Goal: Task Accomplishment & Management: Use online tool/utility

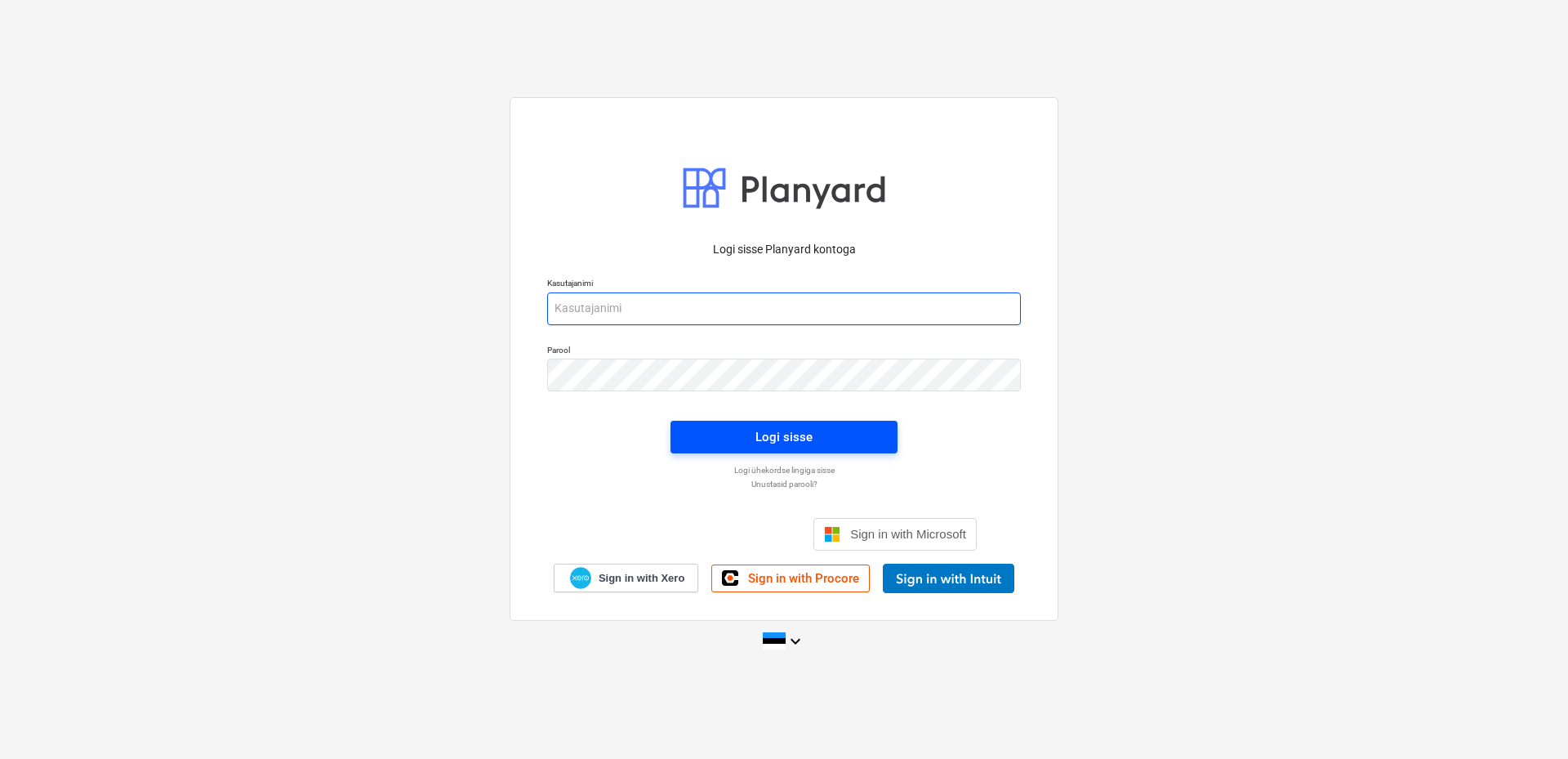
type input "aare@grandehitus.ee"
click at [836, 439] on span "Logi sisse" at bounding box center [784, 437] width 188 height 21
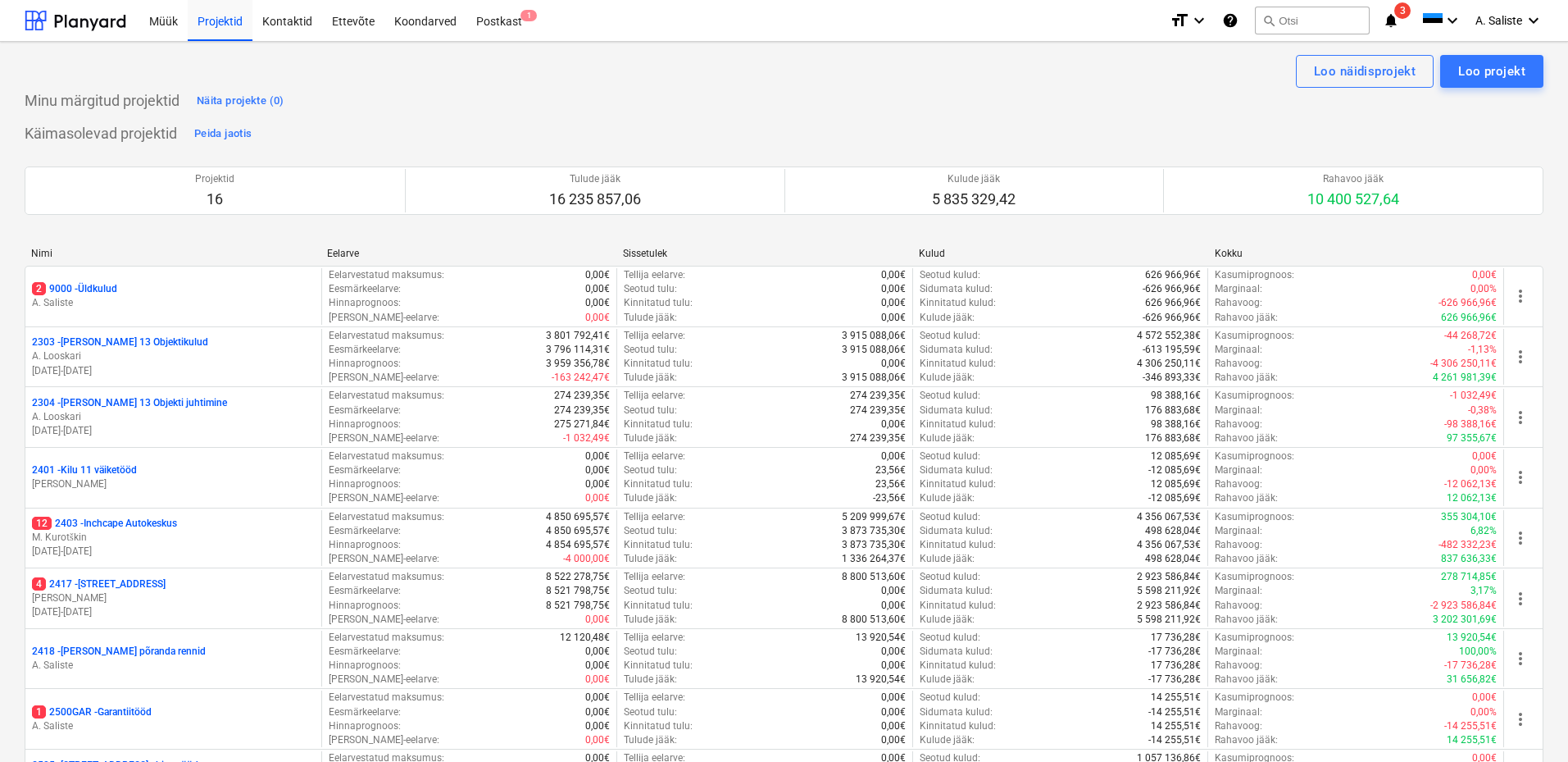
click at [1401, 11] on span "3" at bounding box center [1402, 11] width 17 height 17
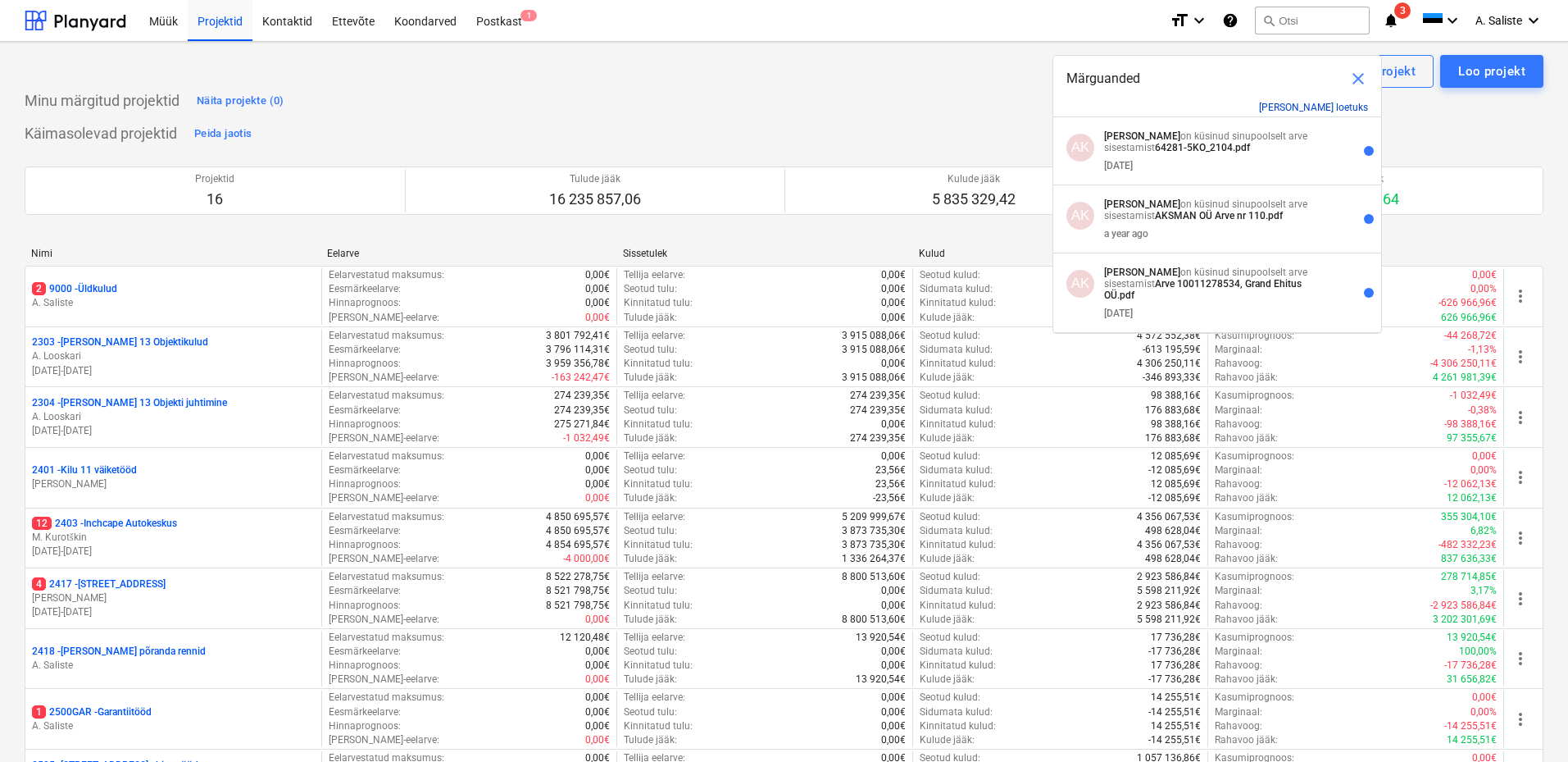
click at [1315, 106] on button "Märgi kõik loetuks" at bounding box center [1313, 107] width 109 height 11
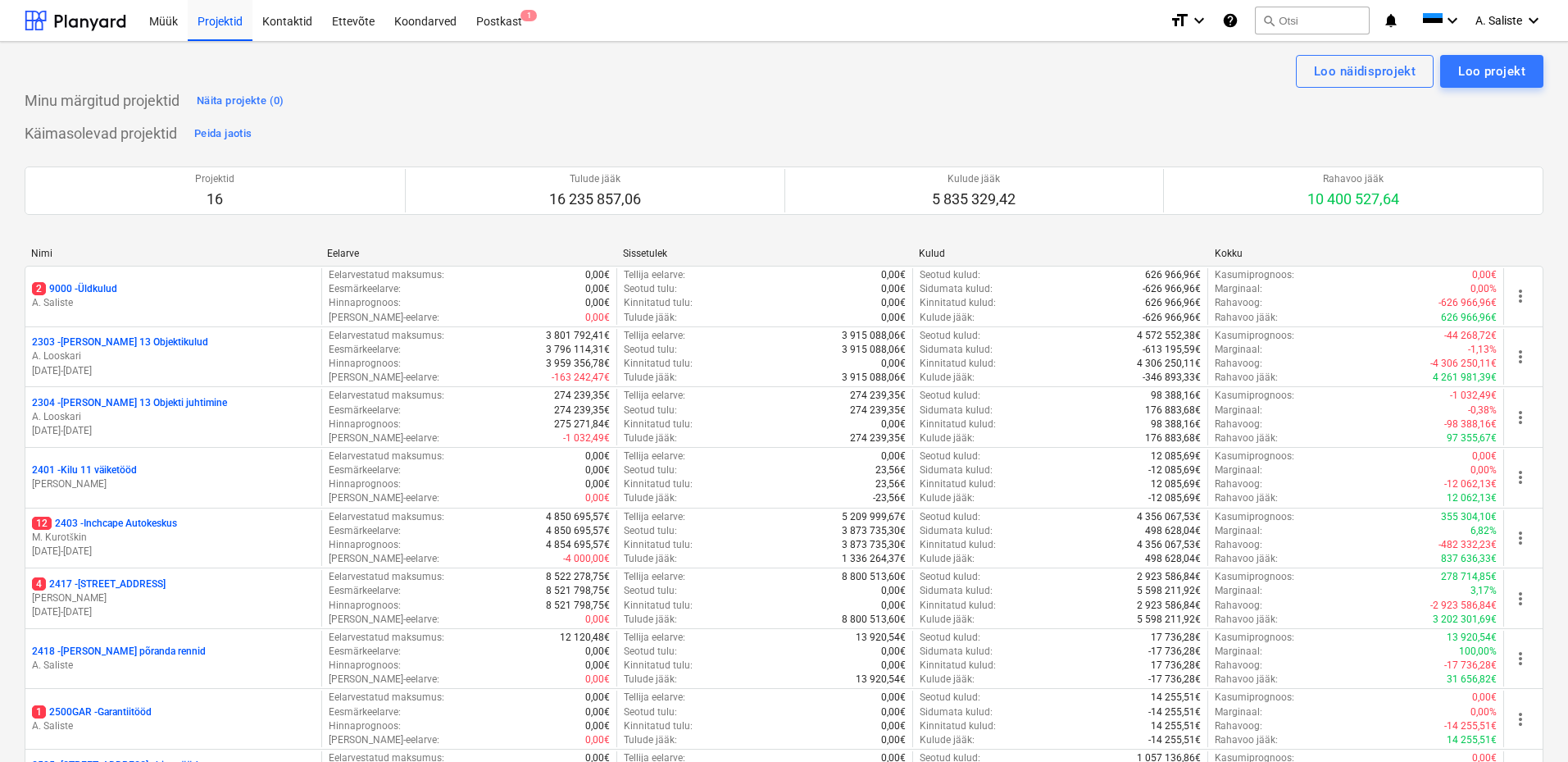
click at [702, 103] on div "Minu märgitud projektid Näita projekte (0)" at bounding box center [784, 101] width 1518 height 26
click at [491, 18] on div "Postkast 1" at bounding box center [499, 20] width 66 height 42
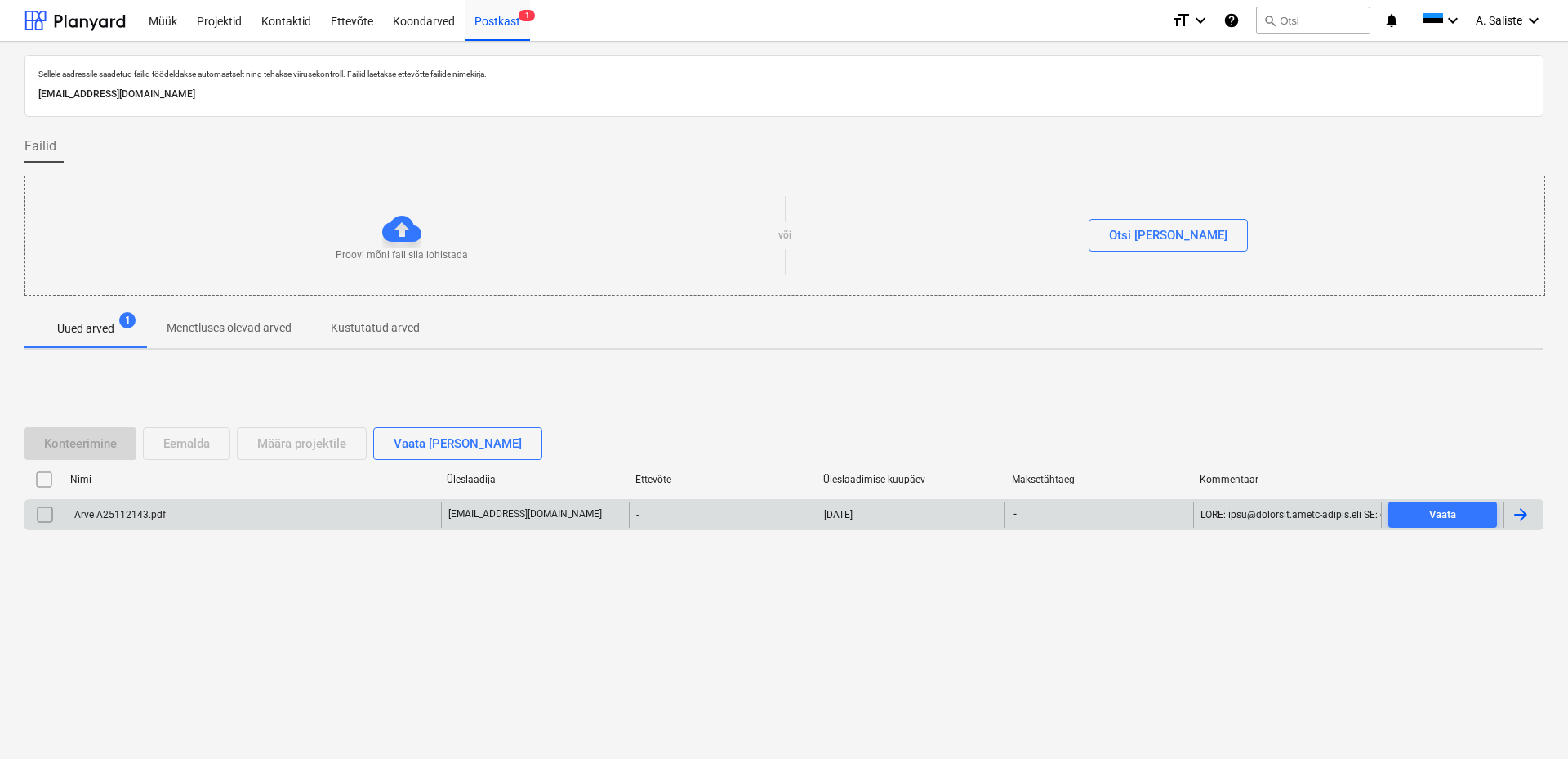
click at [154, 515] on div "Arve A25112143.pdf" at bounding box center [119, 514] width 94 height 11
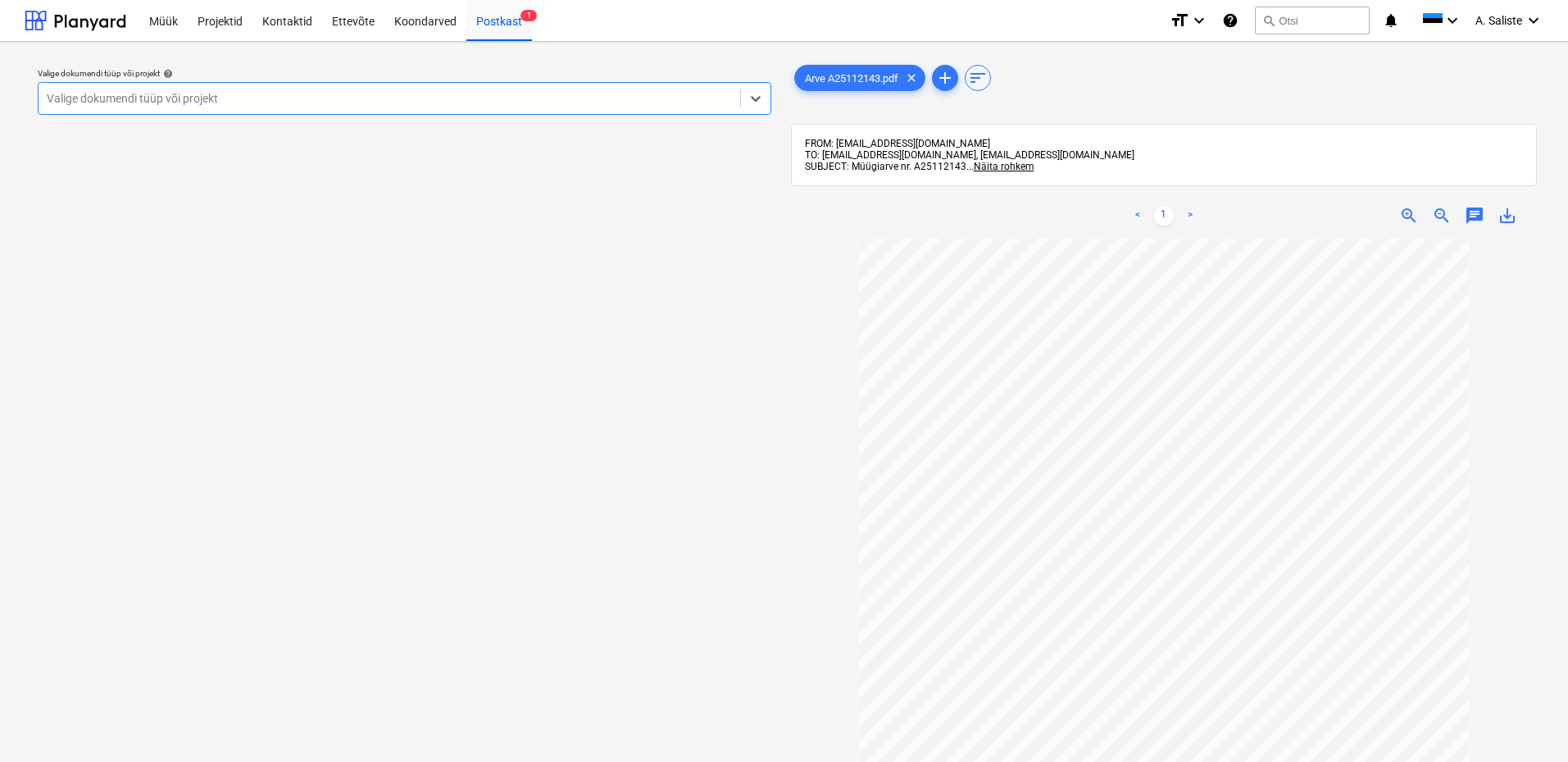
click at [390, 92] on div at bounding box center [389, 98] width 686 height 17
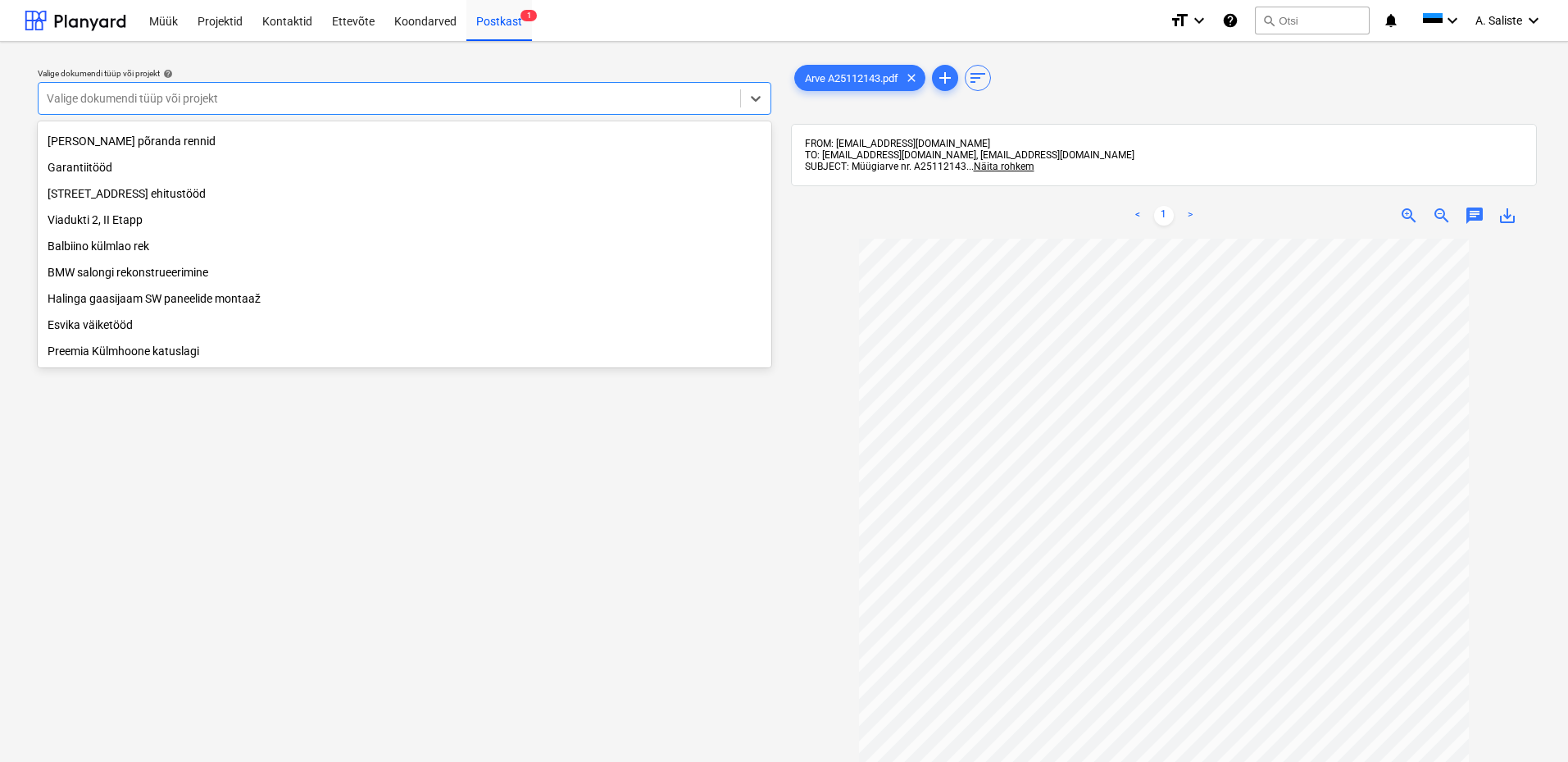
scroll to position [197, 0]
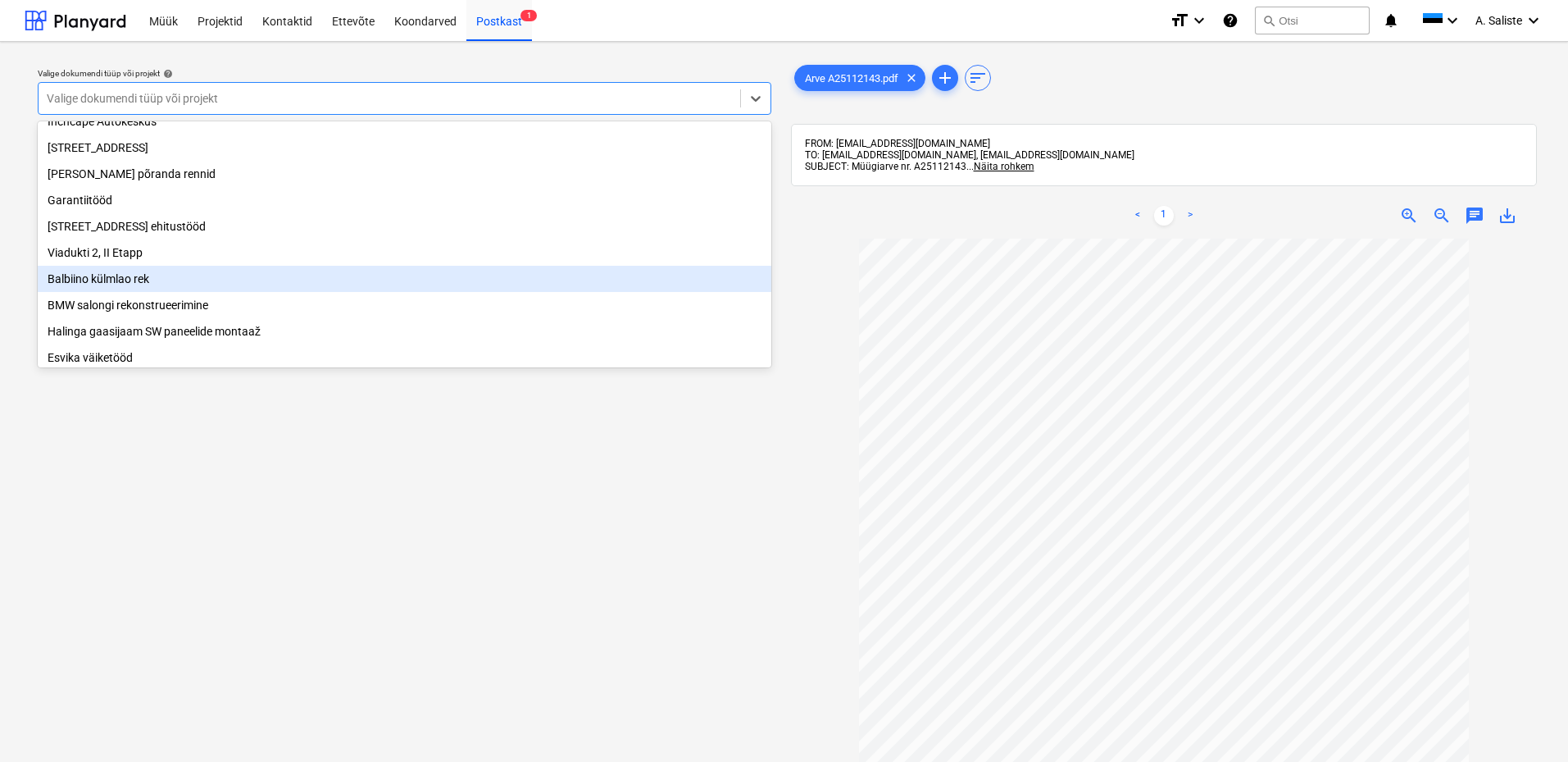
click at [102, 291] on div "Balbiino külmlao rek" at bounding box center [404, 279] width 734 height 26
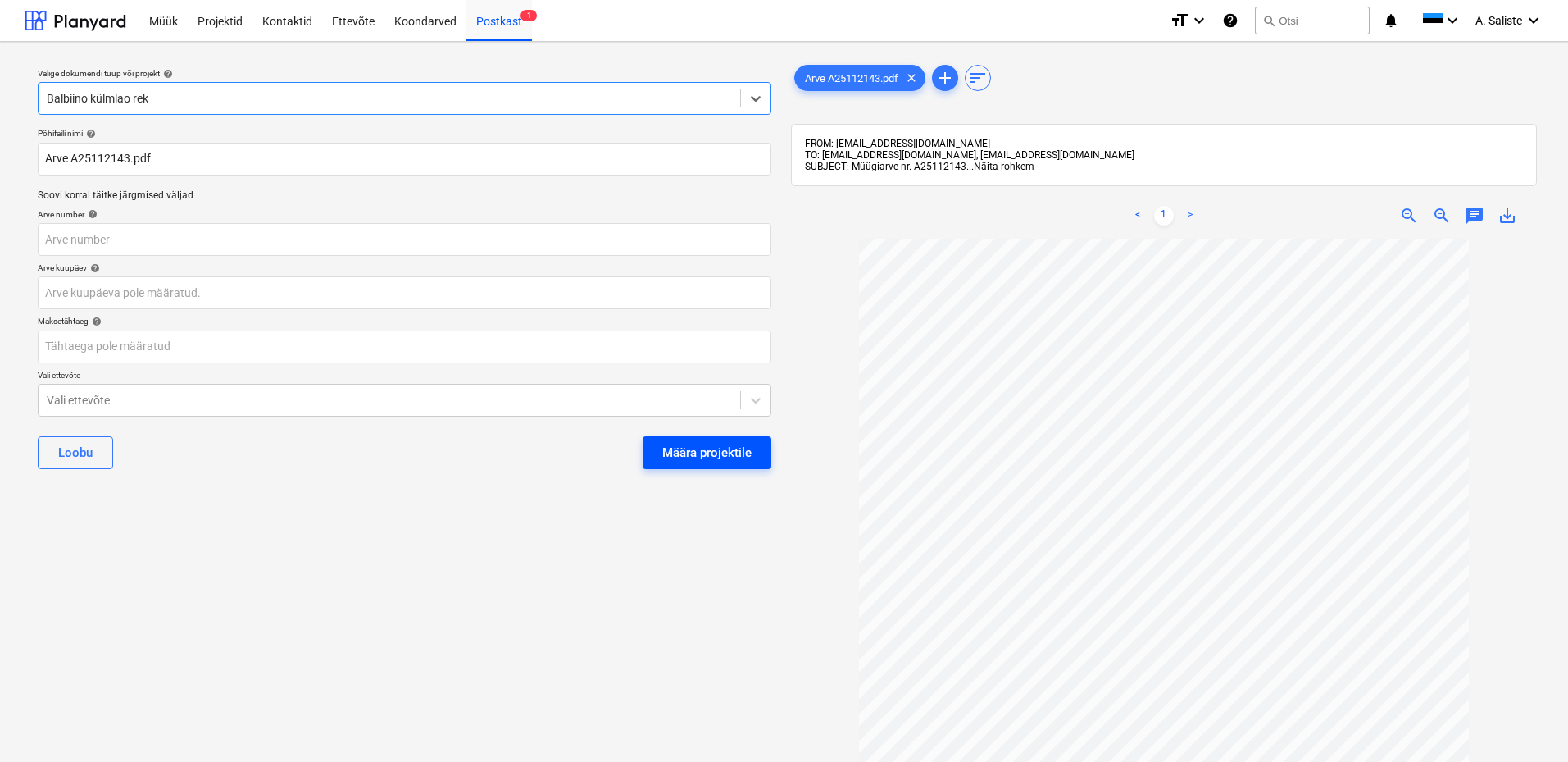
click at [740, 443] on div "Määra projektile" at bounding box center [707, 453] width 89 height 21
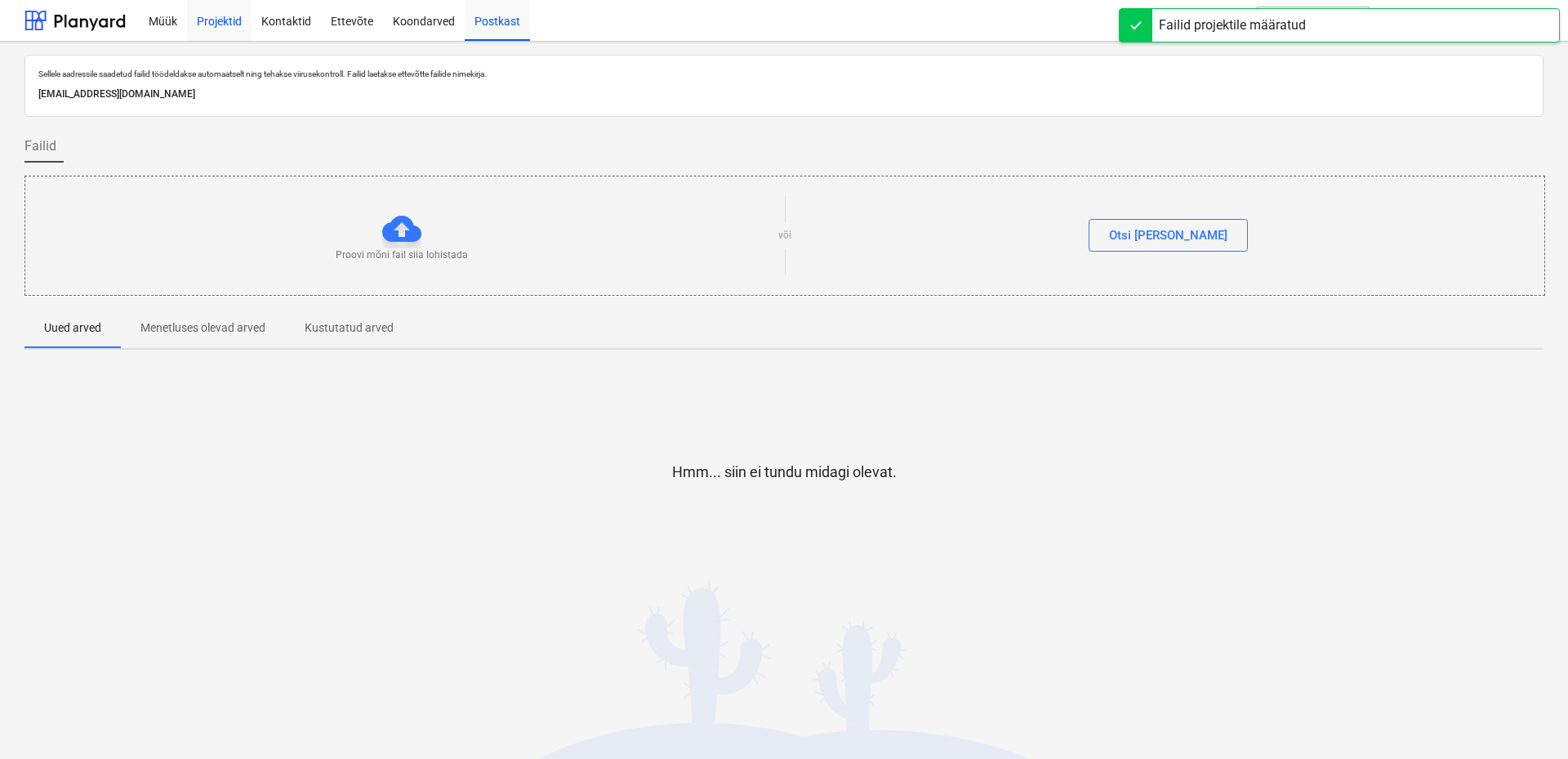
click at [212, 21] on div "Projektid" at bounding box center [219, 20] width 65 height 42
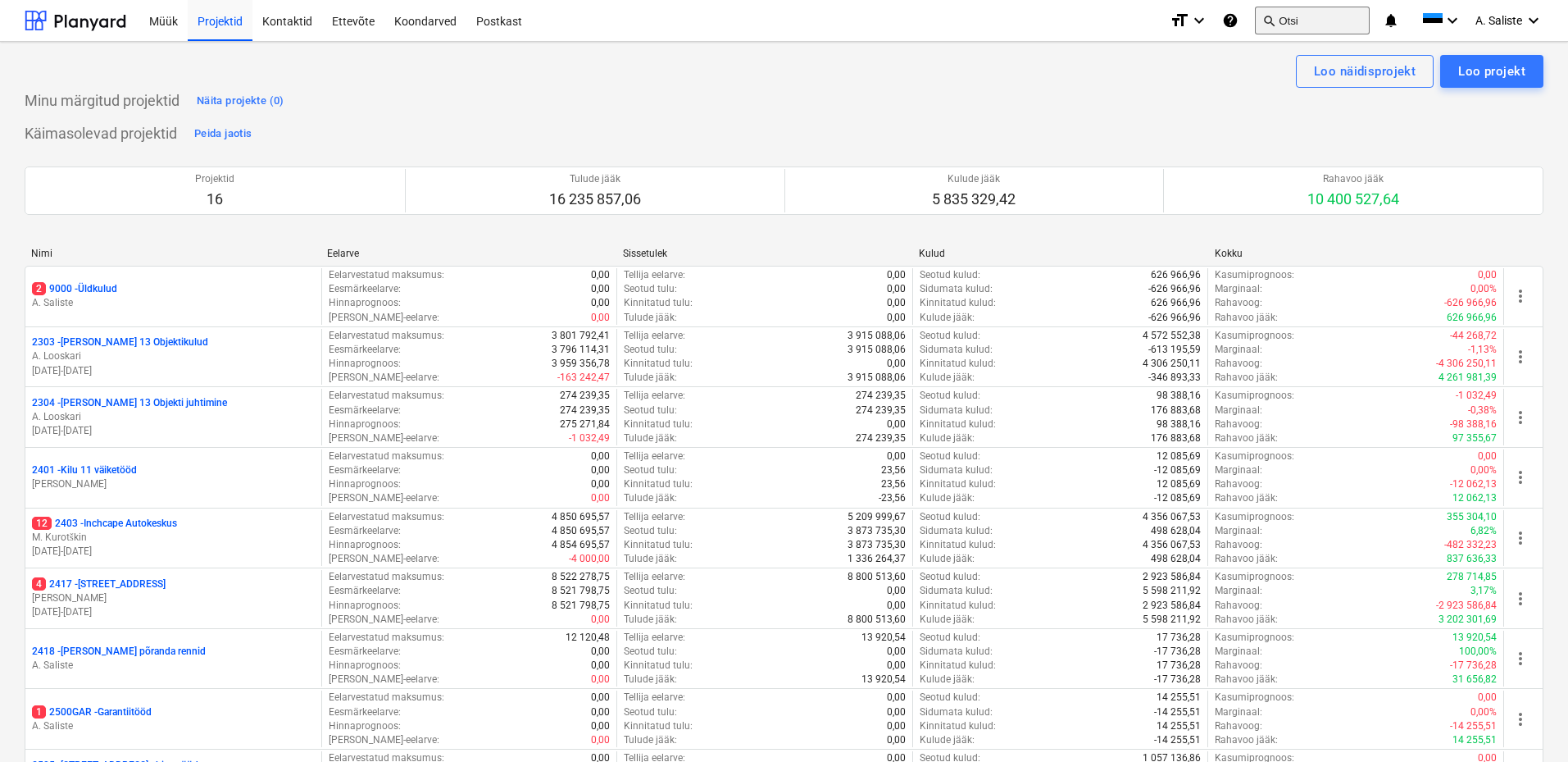
click at [1275, 16] on button "search Otsi" at bounding box center [1311, 20] width 115 height 28
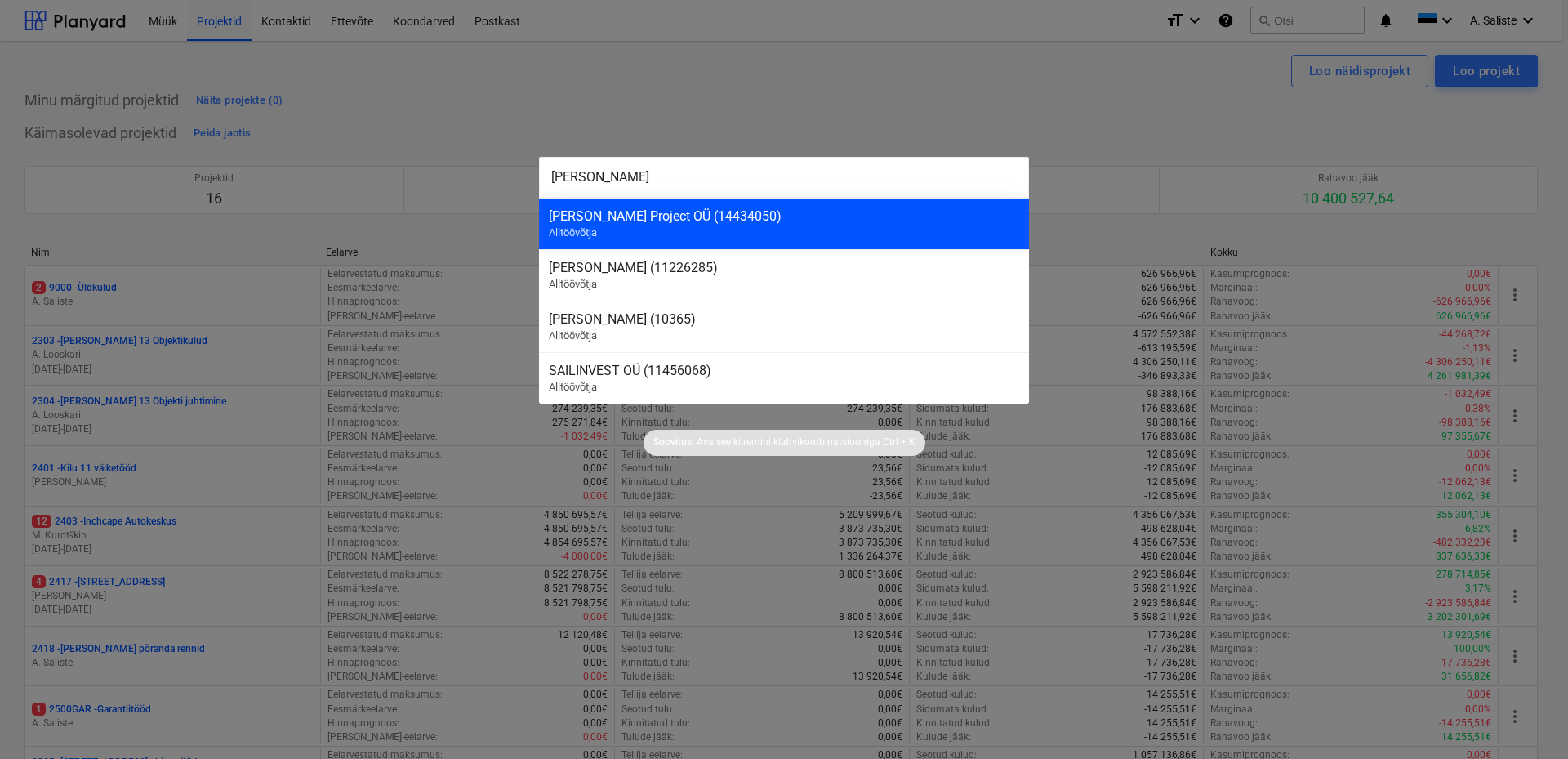
type input "[PERSON_NAME]"
click at [689, 215] on div "[PERSON_NAME] Project OÜ (14434050)" at bounding box center [784, 216] width 470 height 16
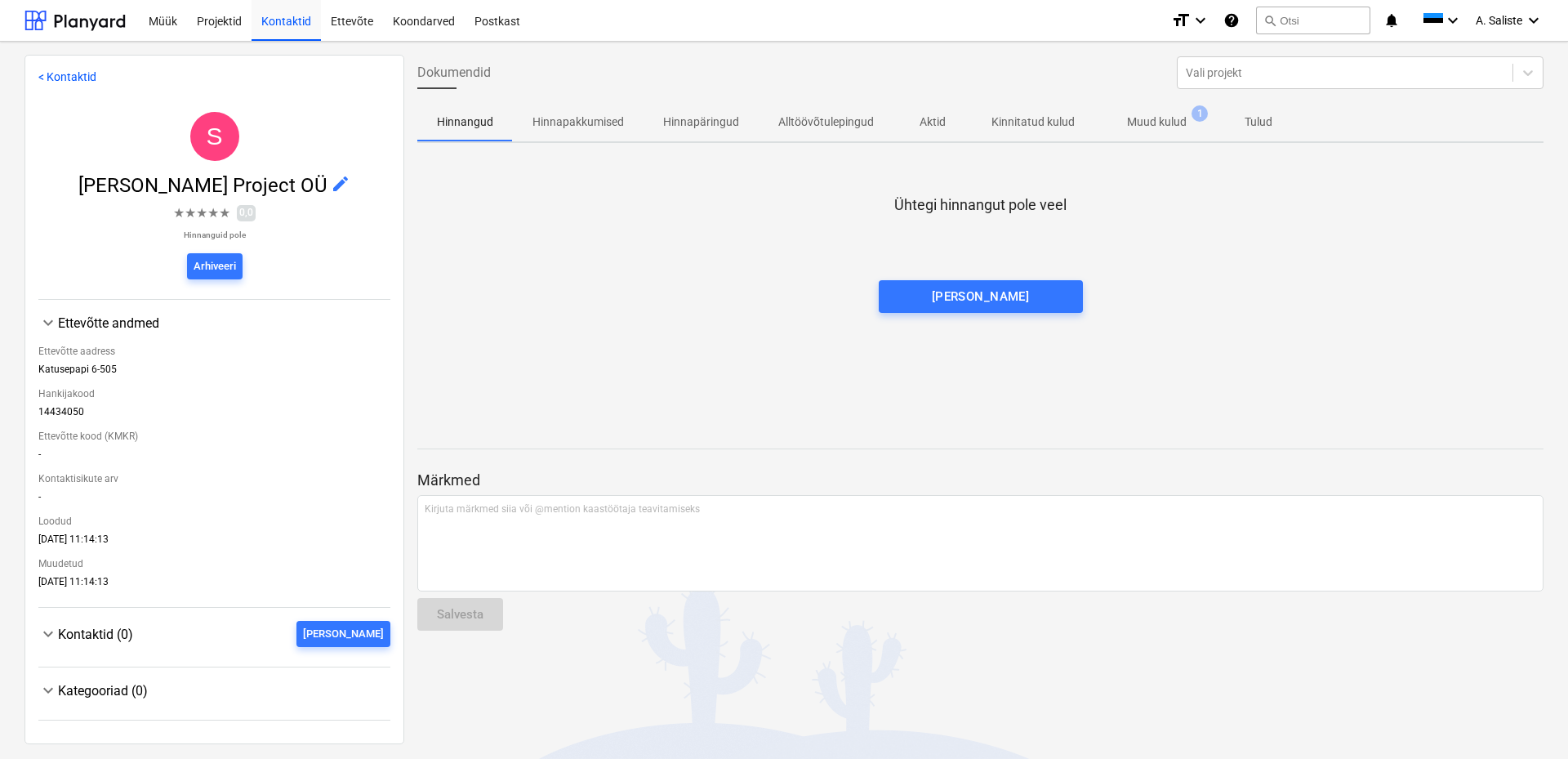
click at [1152, 126] on p "Muud kulud" at bounding box center [1157, 122] width 59 height 17
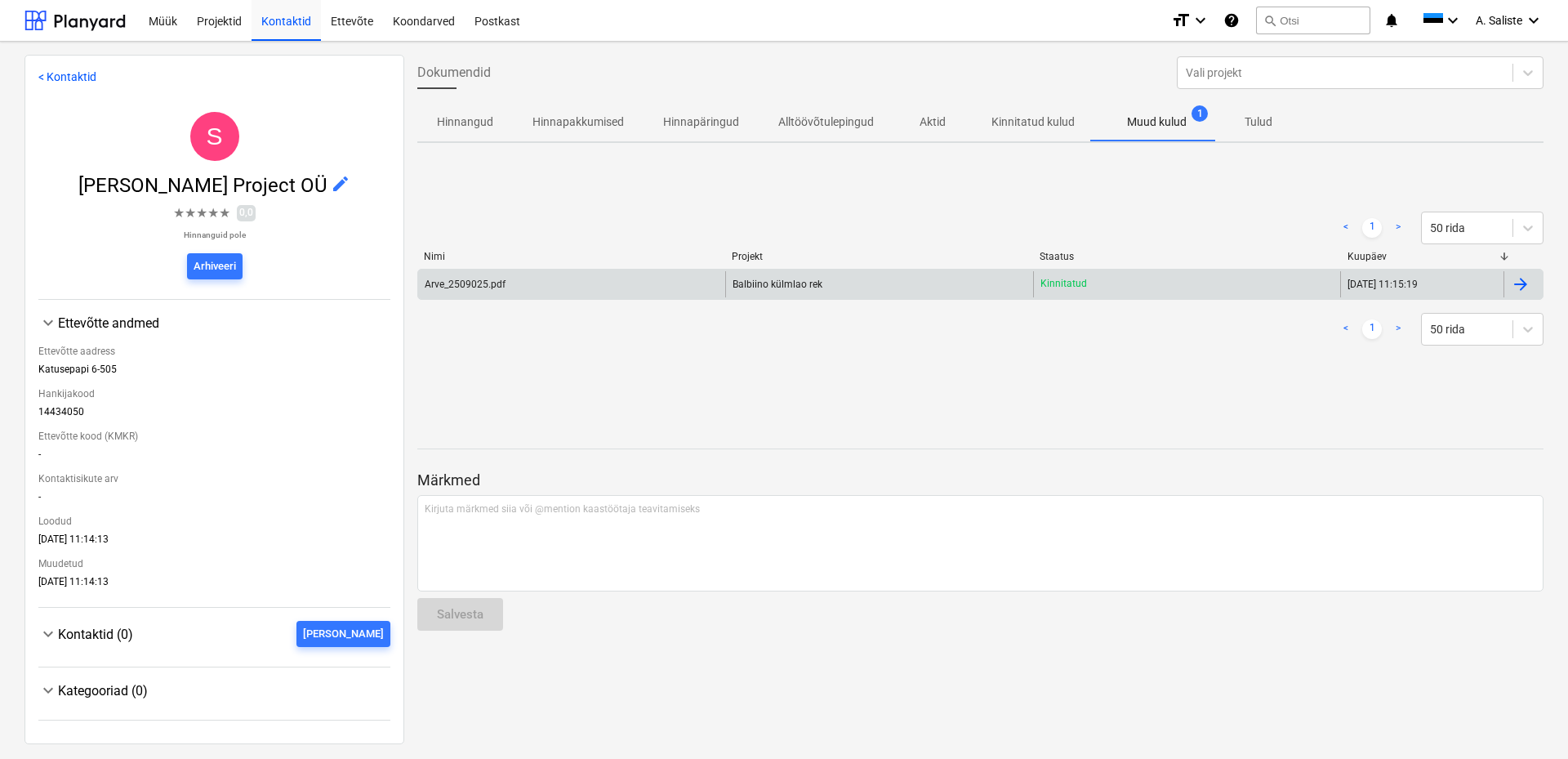
click at [478, 282] on div "Arve_2509025.pdf" at bounding box center [465, 284] width 81 height 11
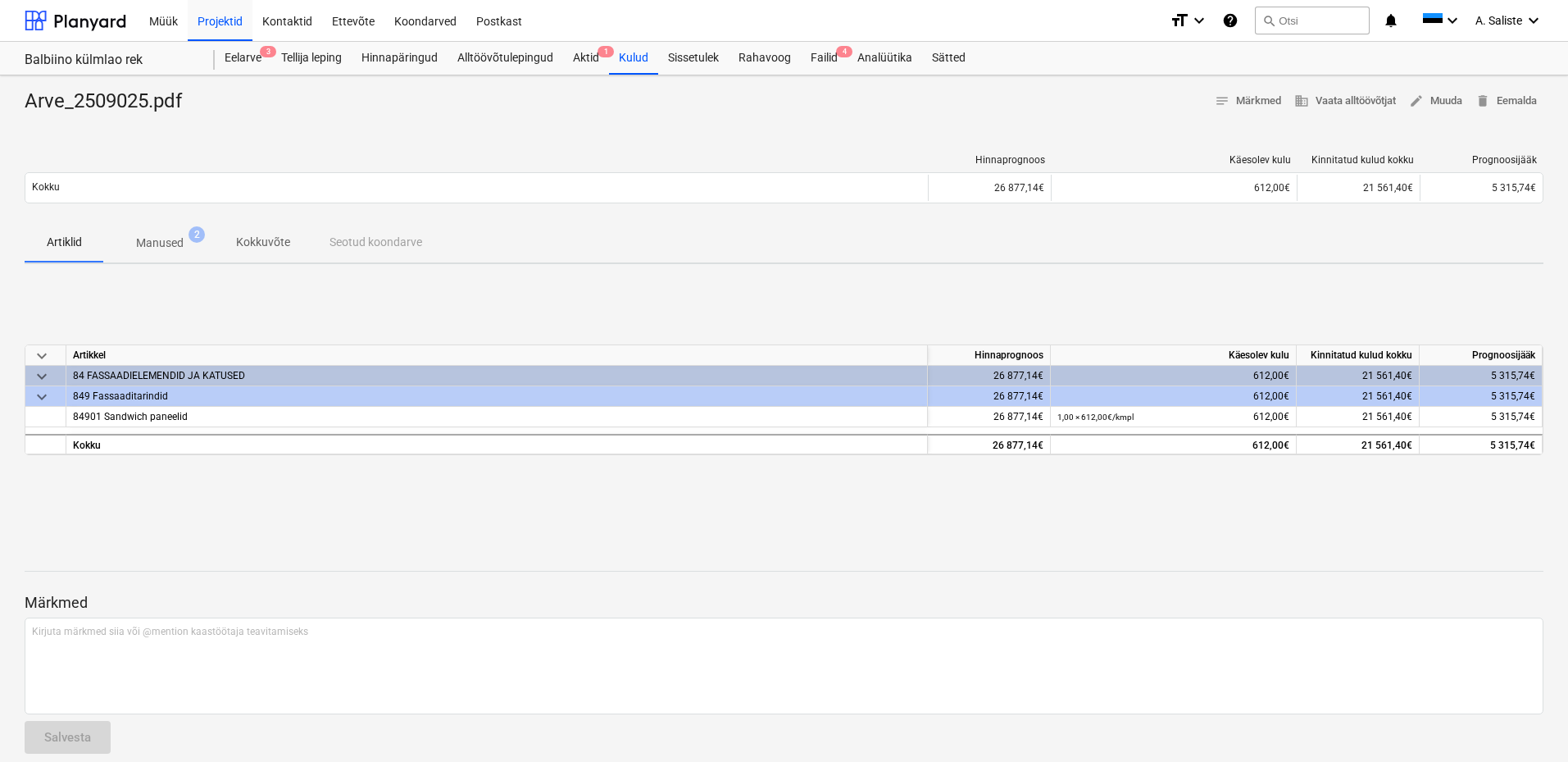
click at [180, 246] on p "Manused" at bounding box center [159, 243] width 47 height 18
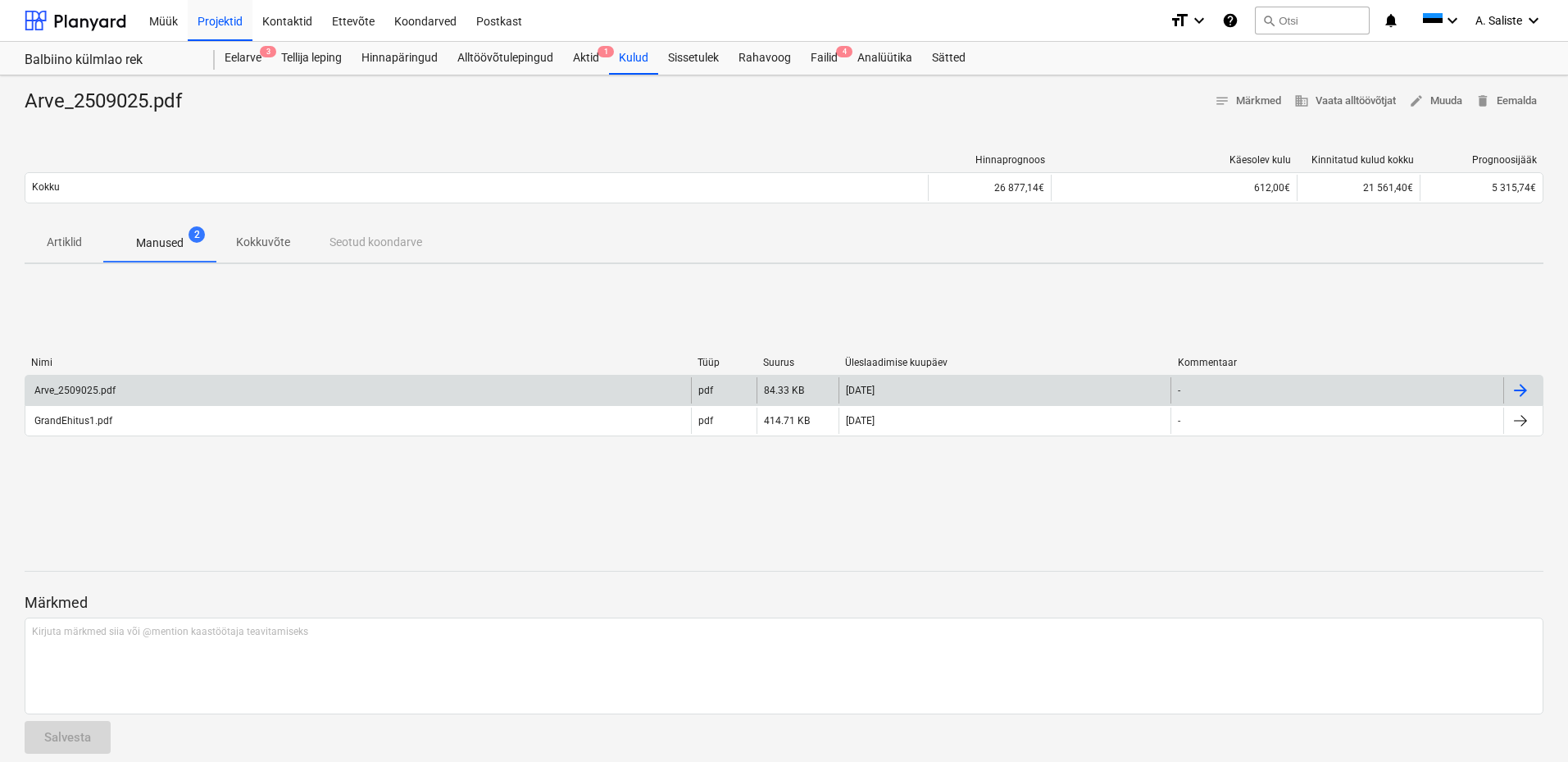
click at [170, 392] on div "Arve_2509025.pdf" at bounding box center [358, 391] width 665 height 26
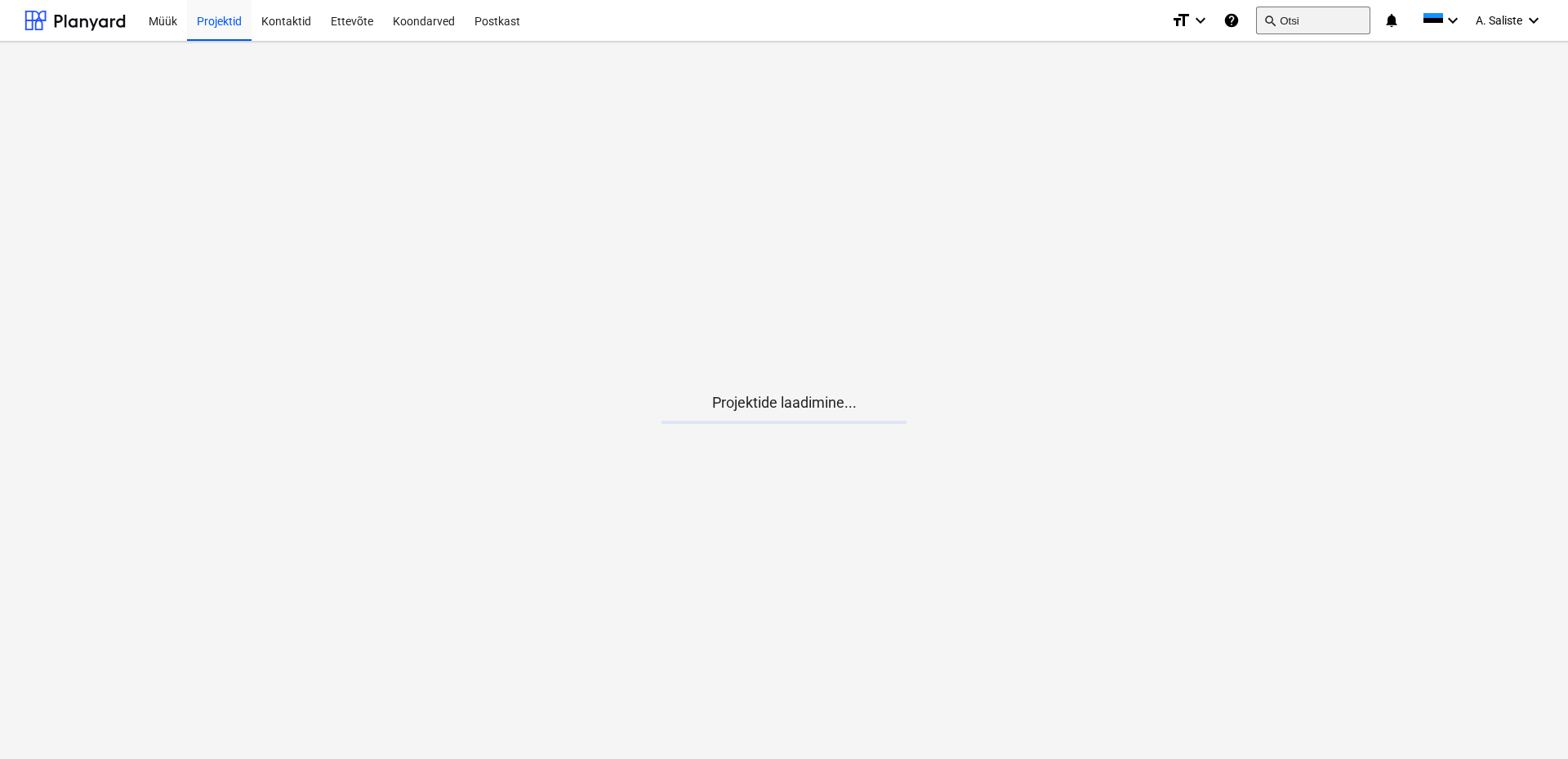
click at [1293, 15] on button "search Otsi" at bounding box center [1313, 20] width 114 height 28
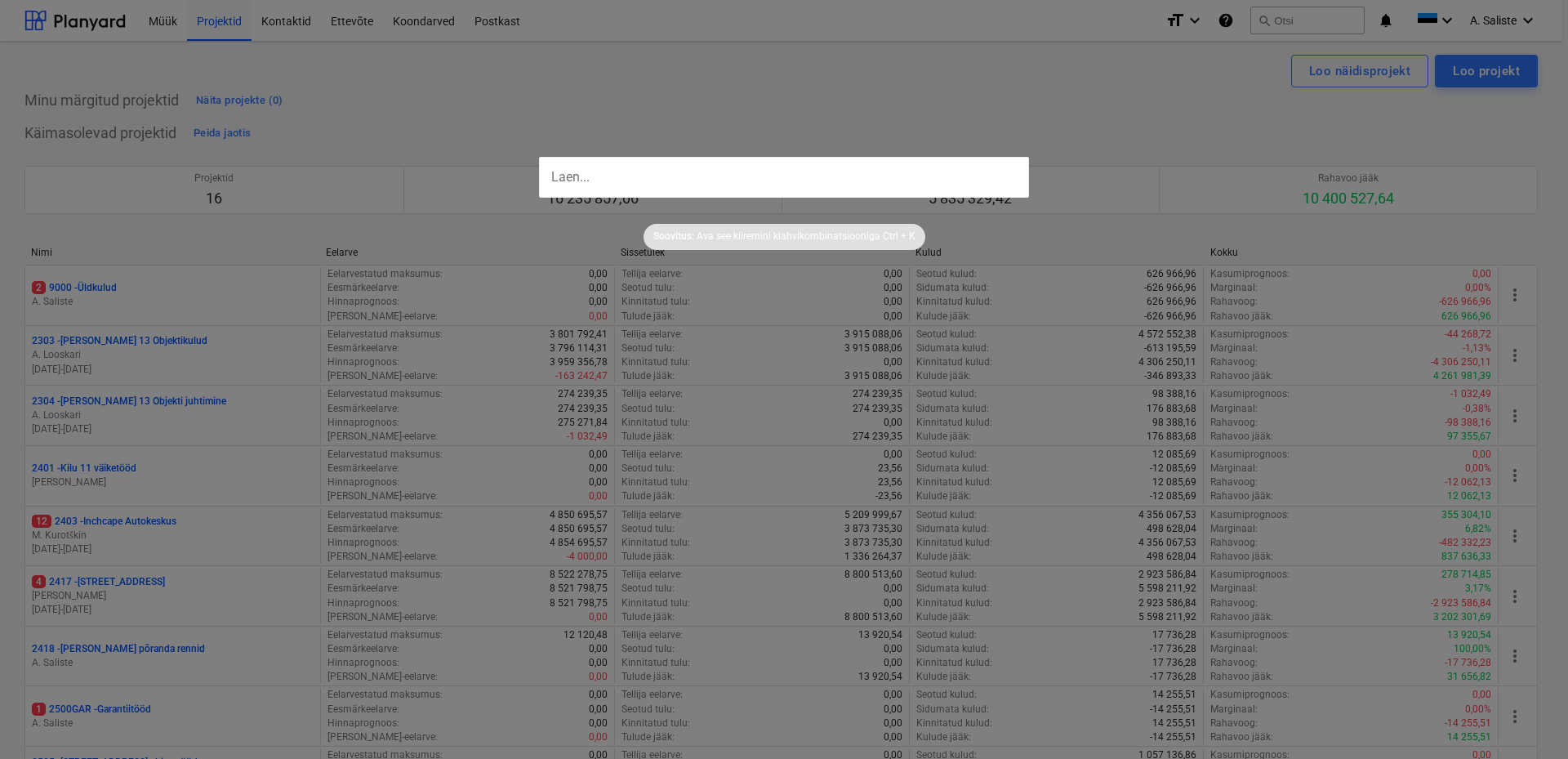
click at [809, 186] on input "text" at bounding box center [784, 177] width 490 height 41
click at [753, 177] on input "text" at bounding box center [784, 177] width 490 height 41
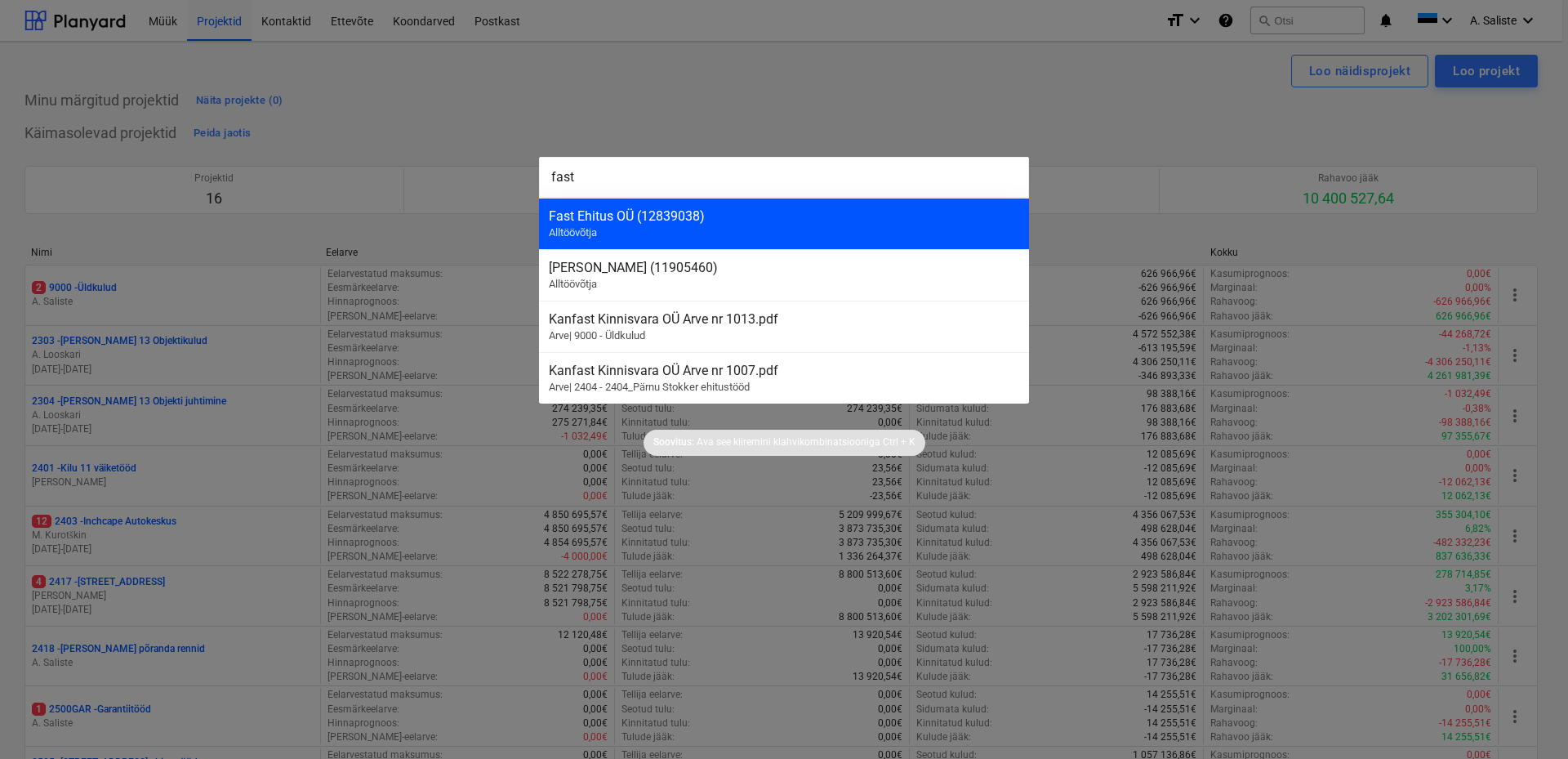
type input "fast"
click at [698, 226] on div "Fast Ehitus OÜ (12839038) Alltöövõtja" at bounding box center [784, 223] width 490 height 51
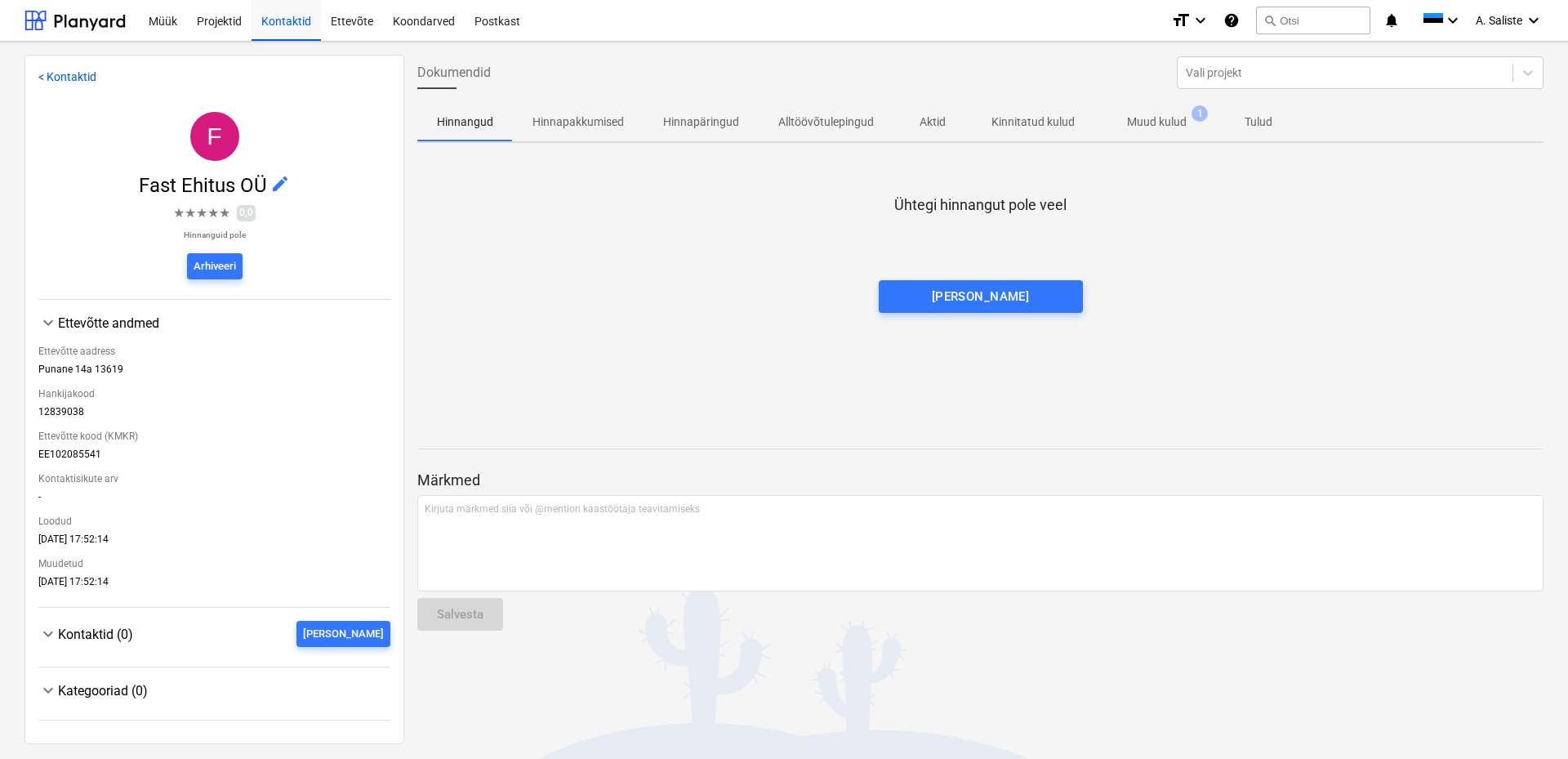
click at [1141, 123] on p "Muud kulud" at bounding box center [1157, 122] width 59 height 17
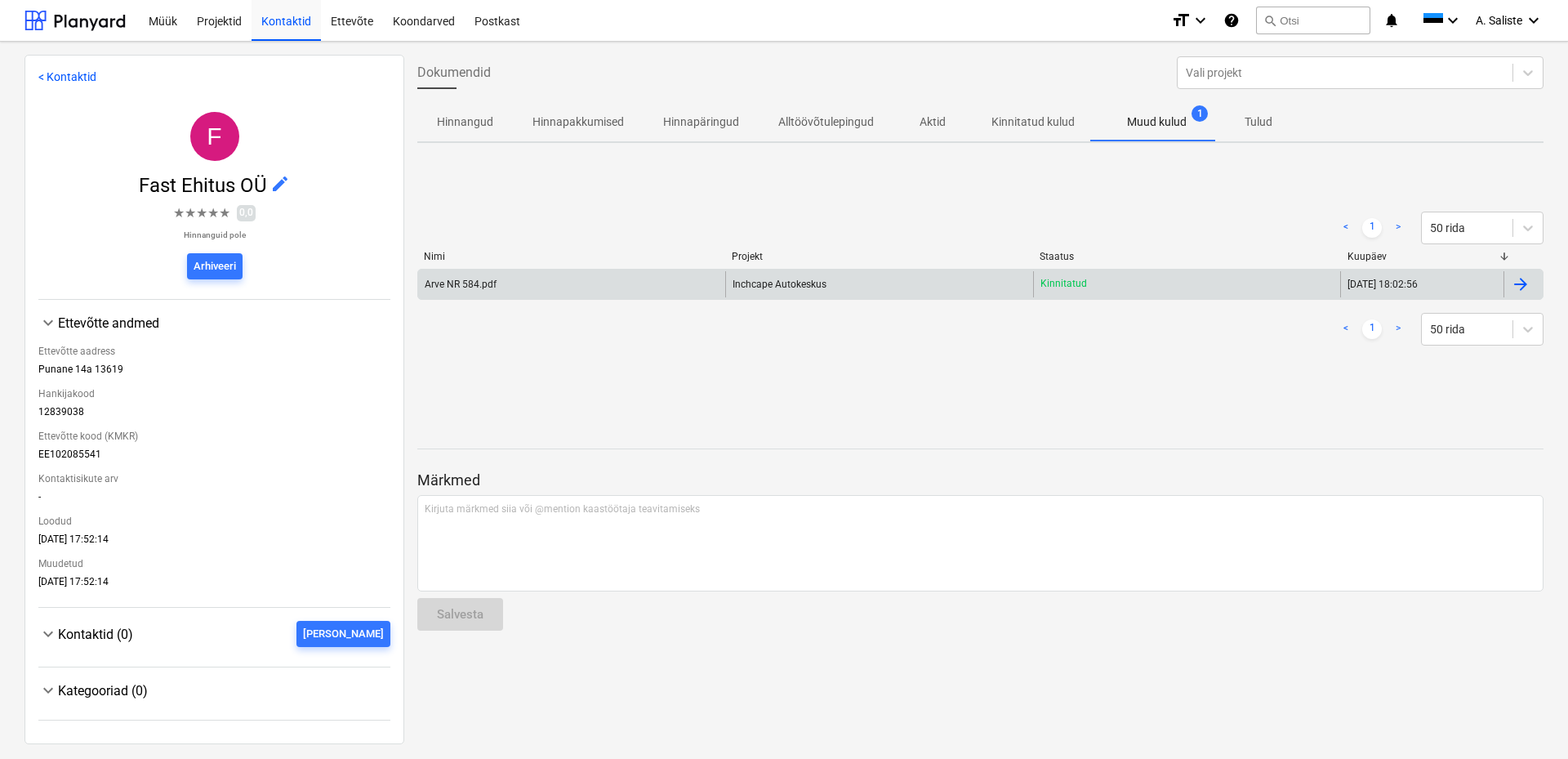
click at [539, 288] on div "Arve NR 584.pdf" at bounding box center [572, 284] width 307 height 26
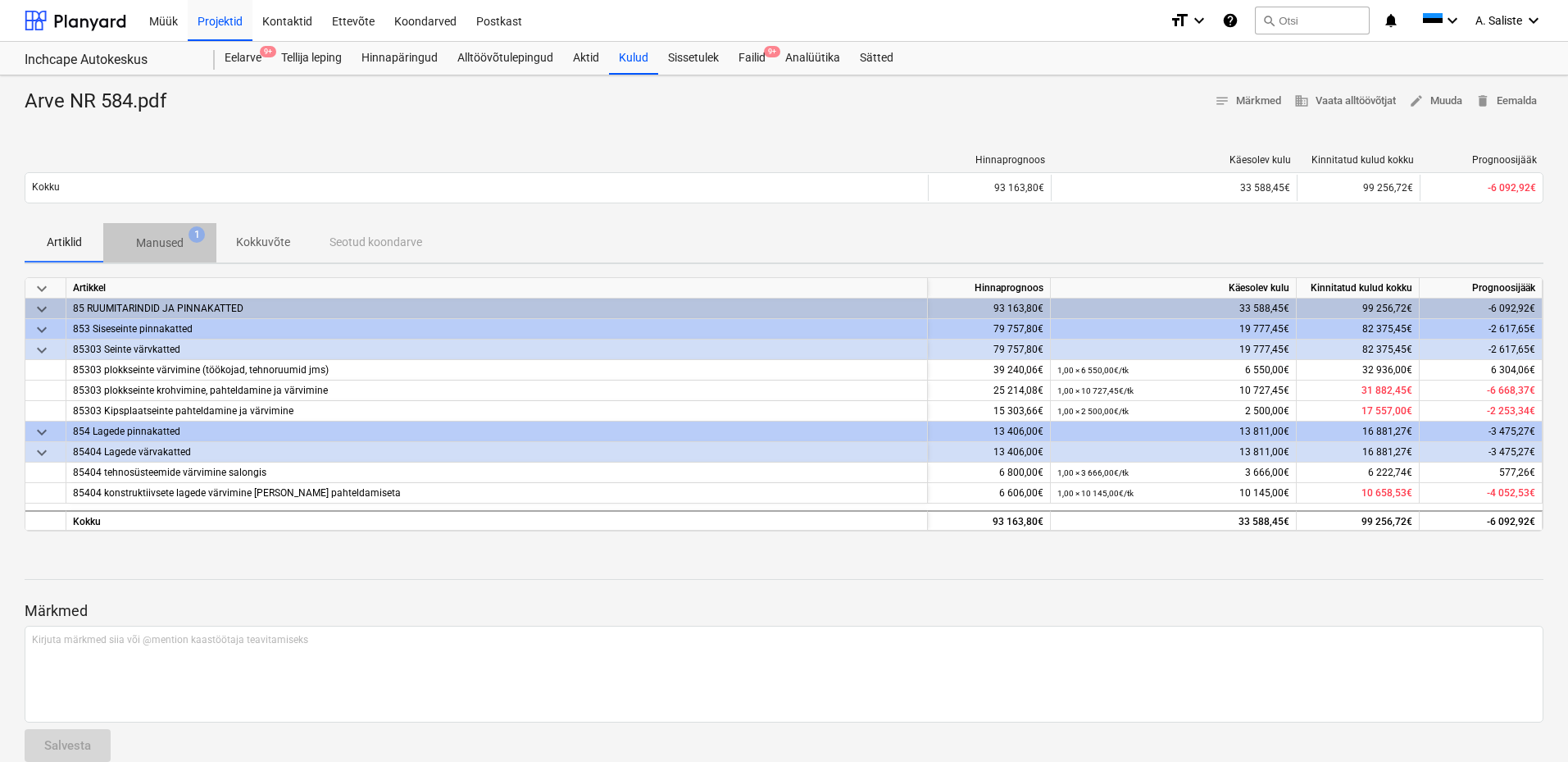
click at [173, 243] on p "Manused" at bounding box center [159, 243] width 47 height 18
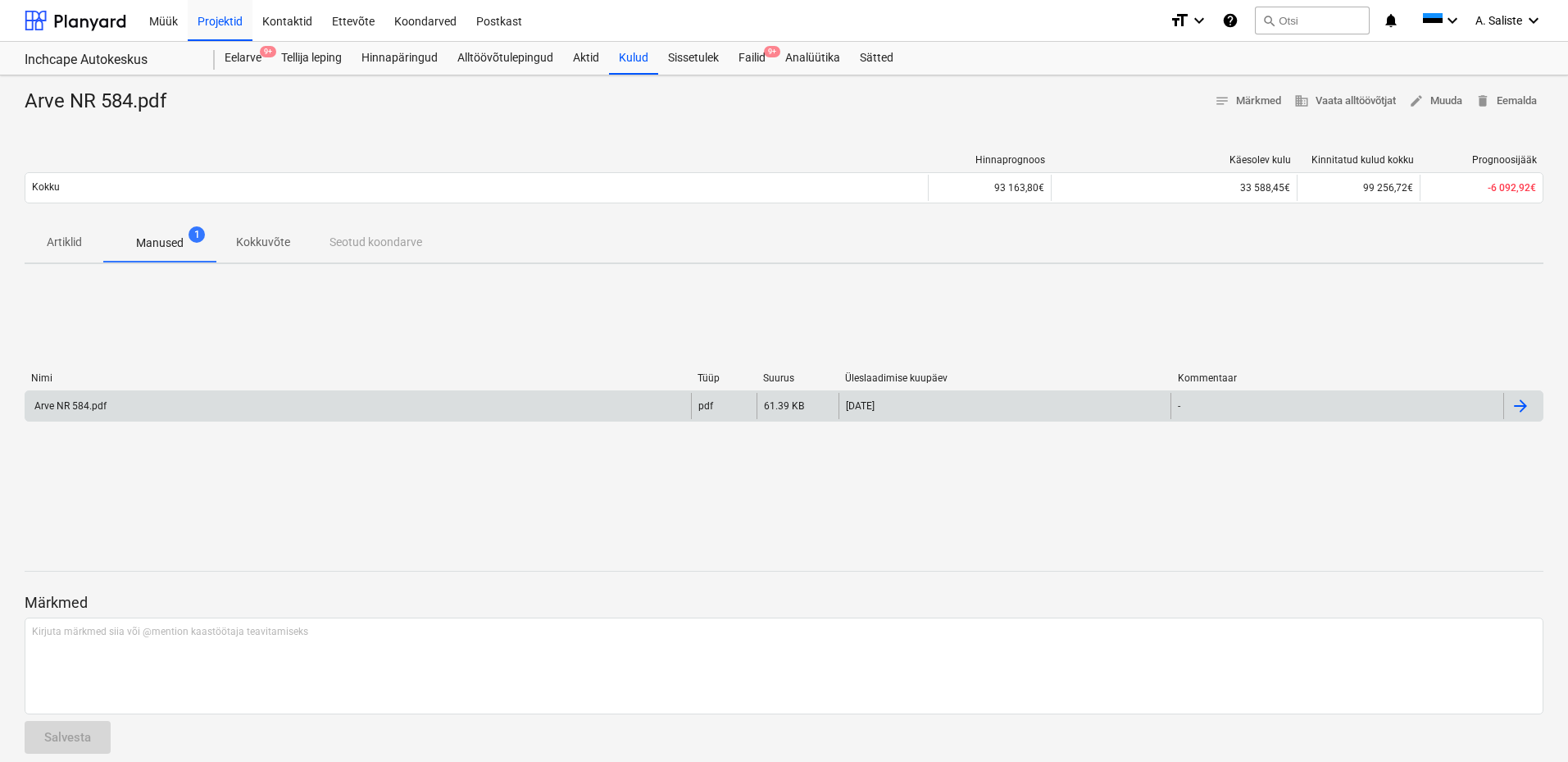
click at [109, 408] on div "Arve NR 584.pdf" at bounding box center [358, 406] width 665 height 26
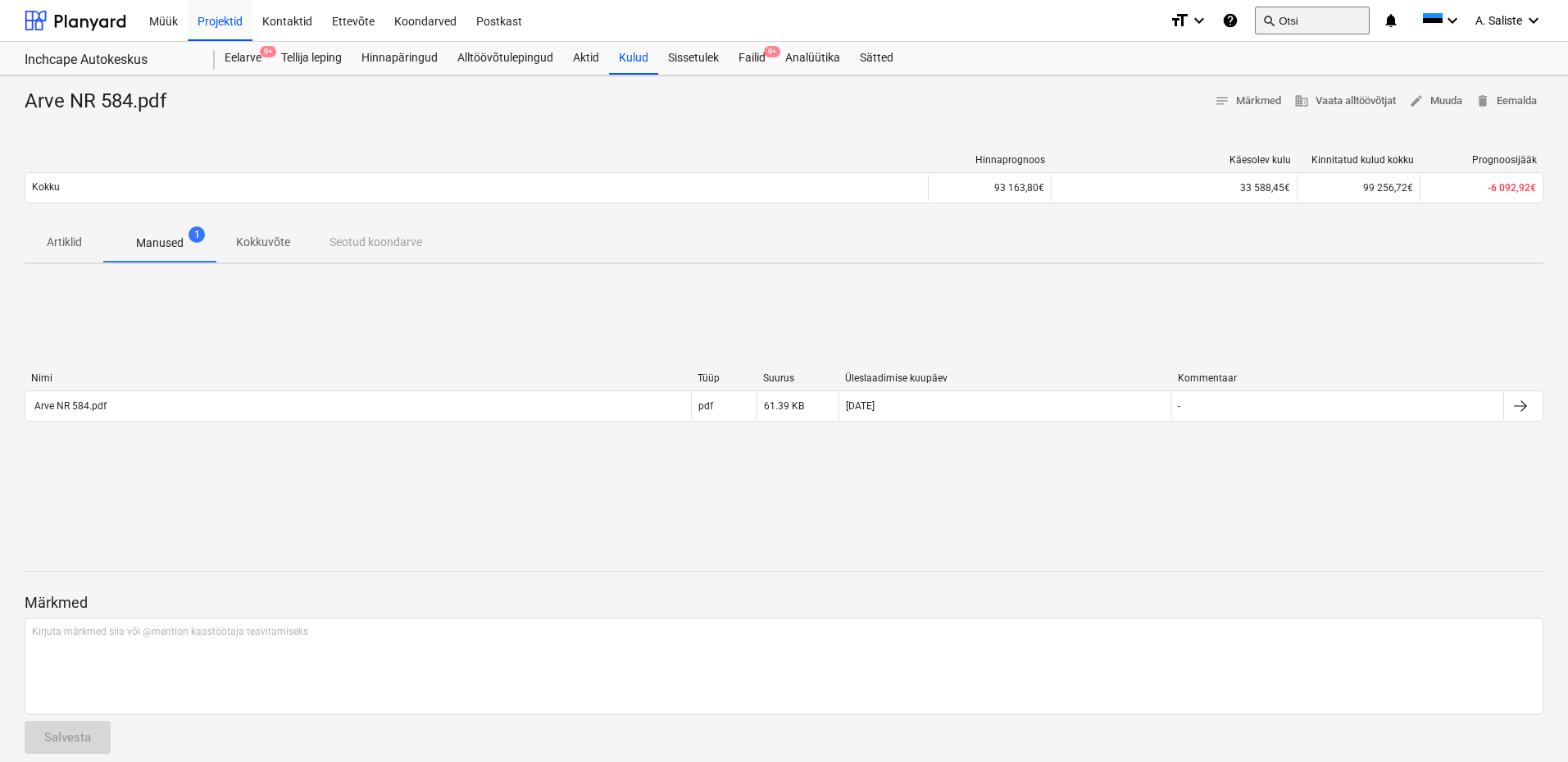
click at [1308, 19] on button "search Otsi" at bounding box center [1311, 20] width 115 height 28
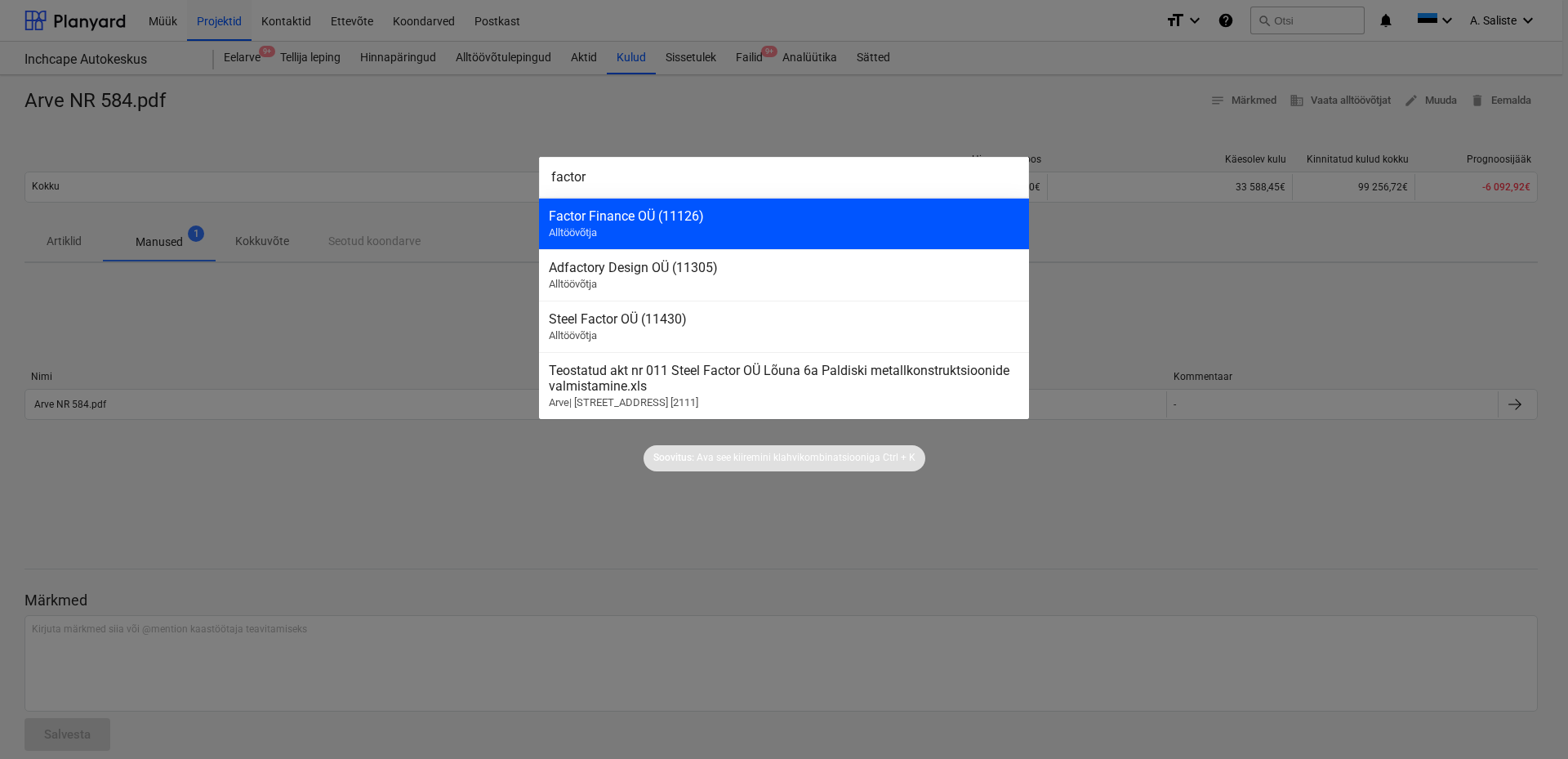
type input "factor"
click at [666, 209] on div "Factor Finance OÜ (11126)" at bounding box center [784, 216] width 470 height 16
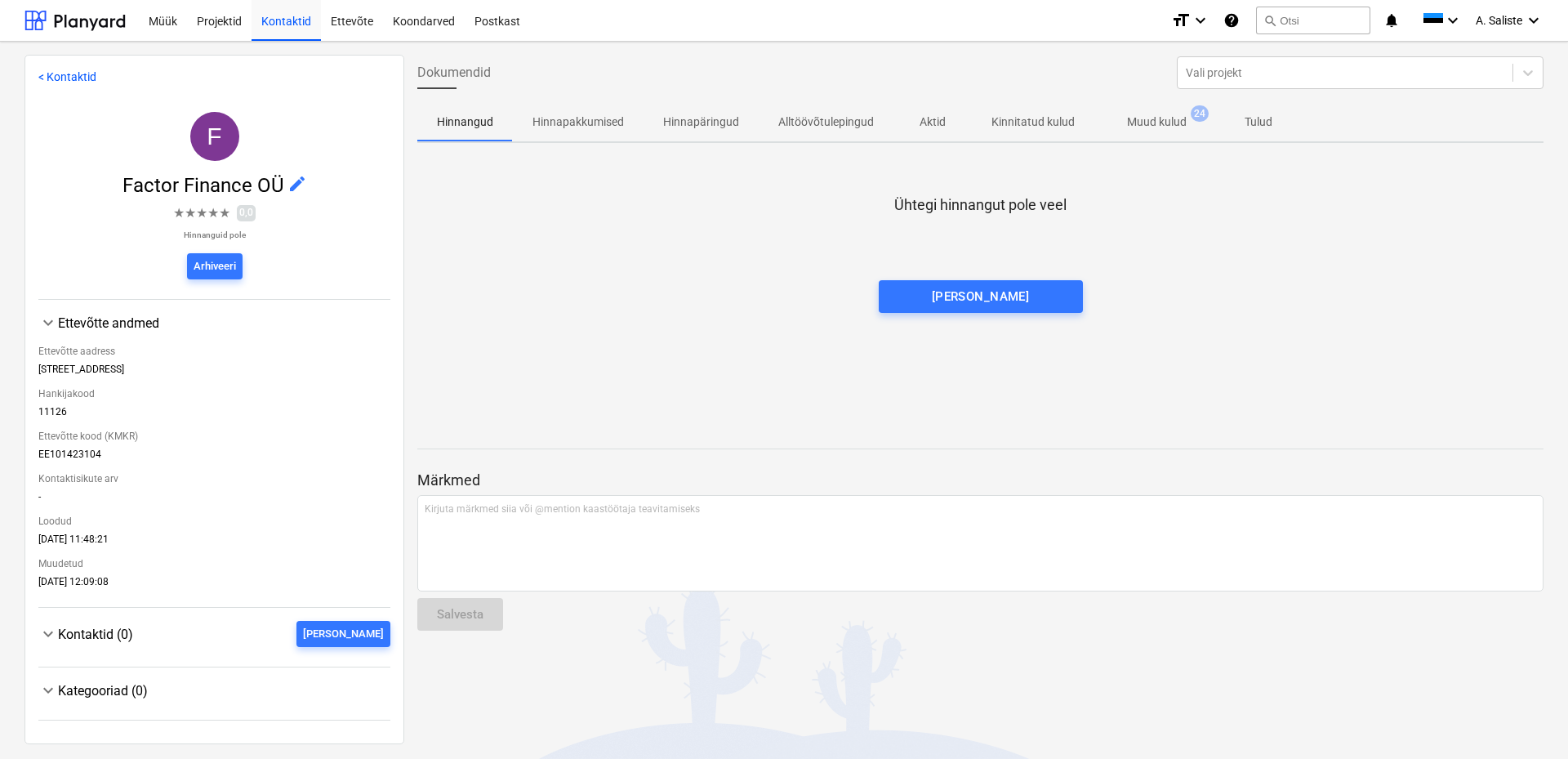
click at [1143, 118] on p "Muud kulud" at bounding box center [1157, 122] width 59 height 17
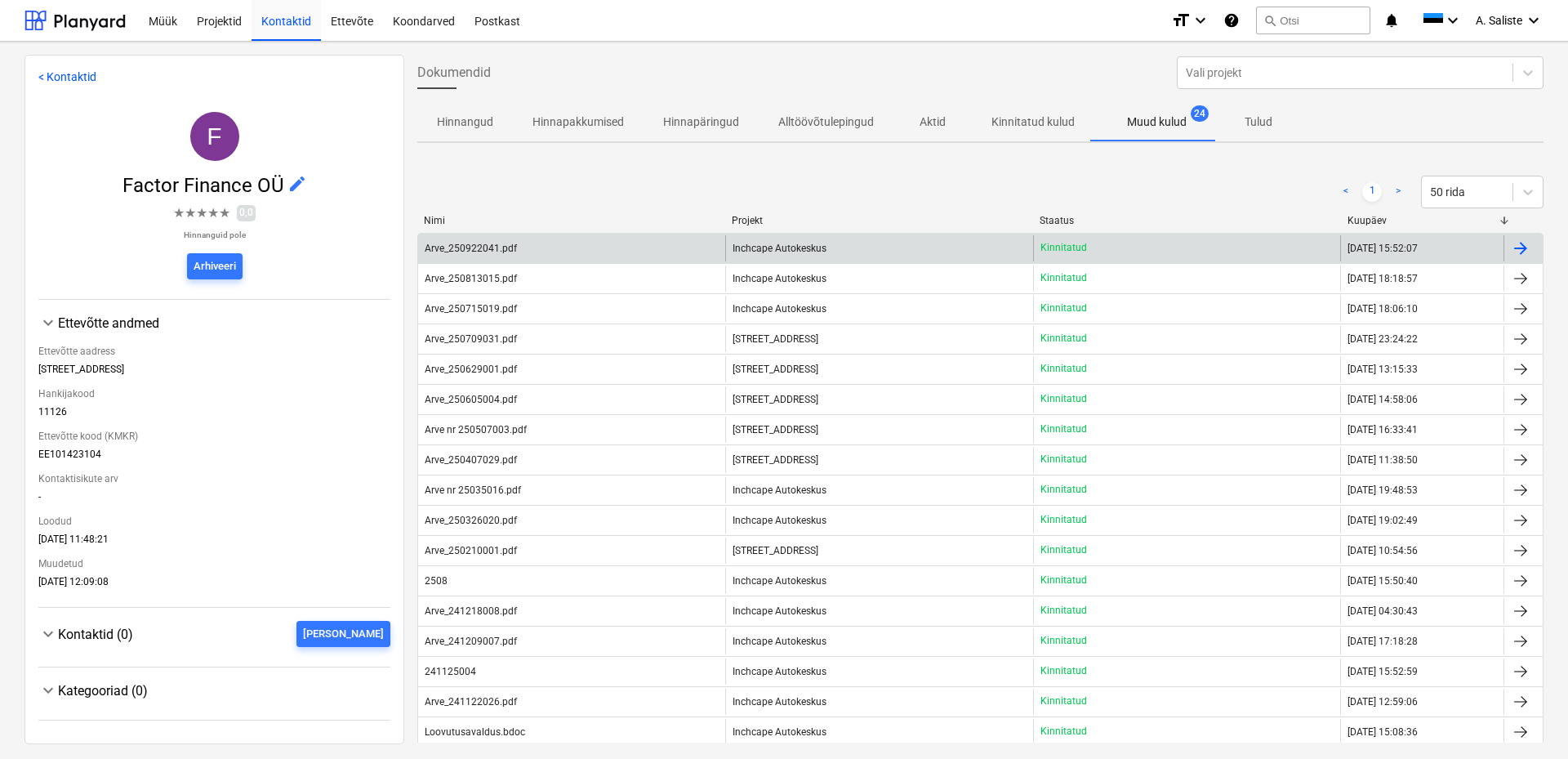
click at [530, 249] on div "Arve_250922041.pdf" at bounding box center [572, 249] width 307 height 26
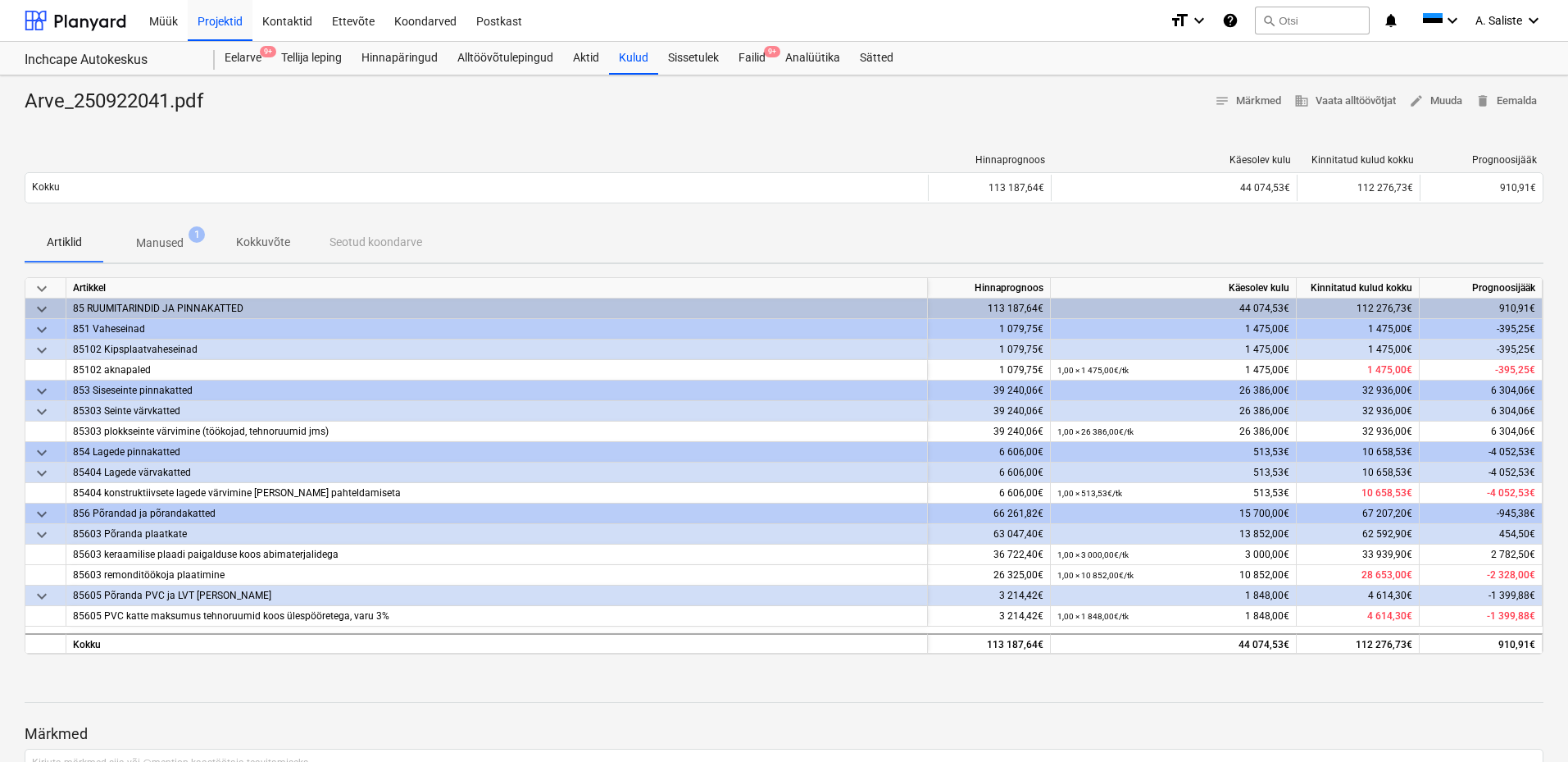
click at [143, 238] on p "Manused" at bounding box center [159, 243] width 47 height 18
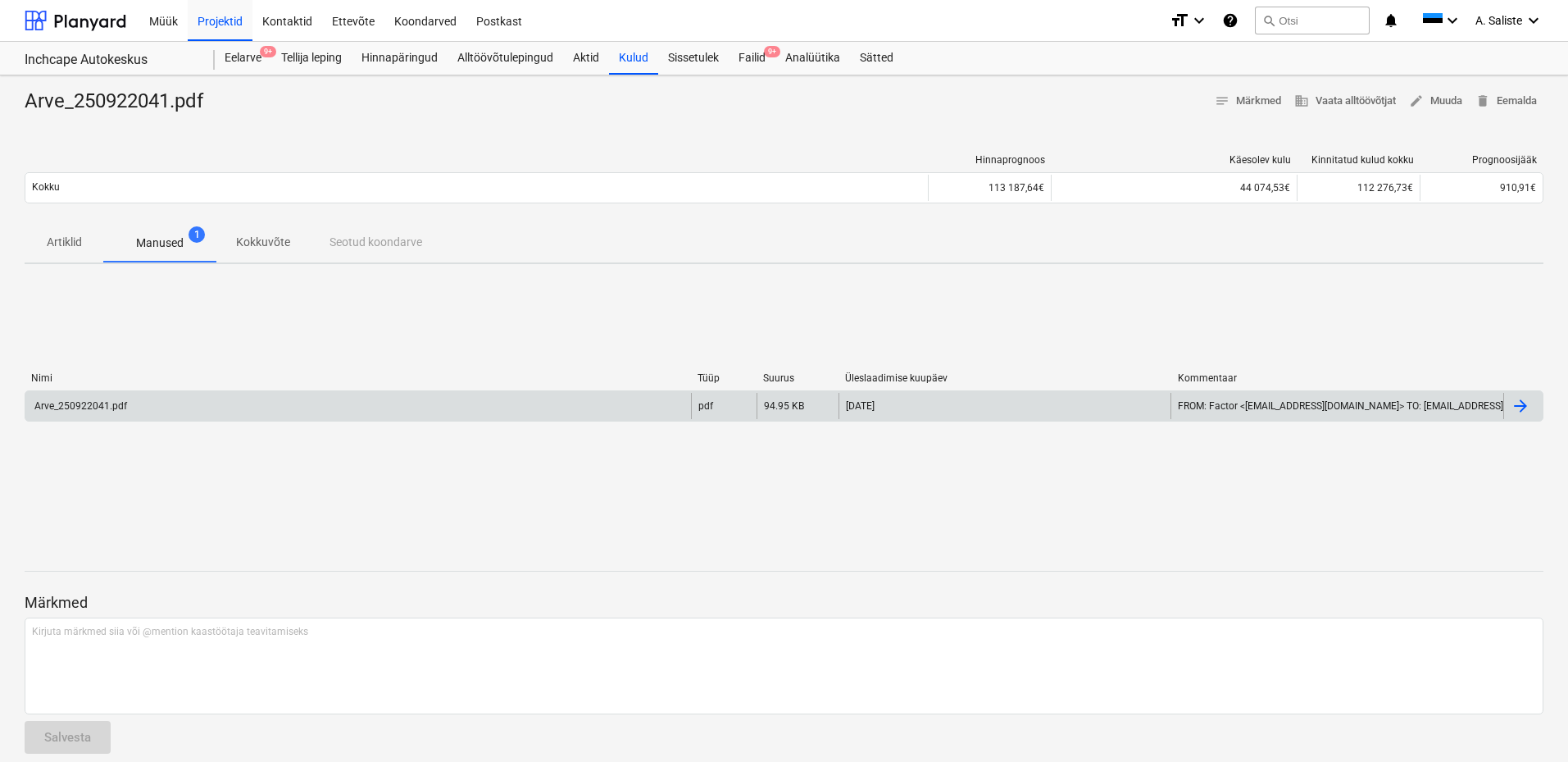
click at [98, 406] on div "Arve_250922041.pdf" at bounding box center [80, 406] width 95 height 11
